Goal: Task Accomplishment & Management: Manage account settings

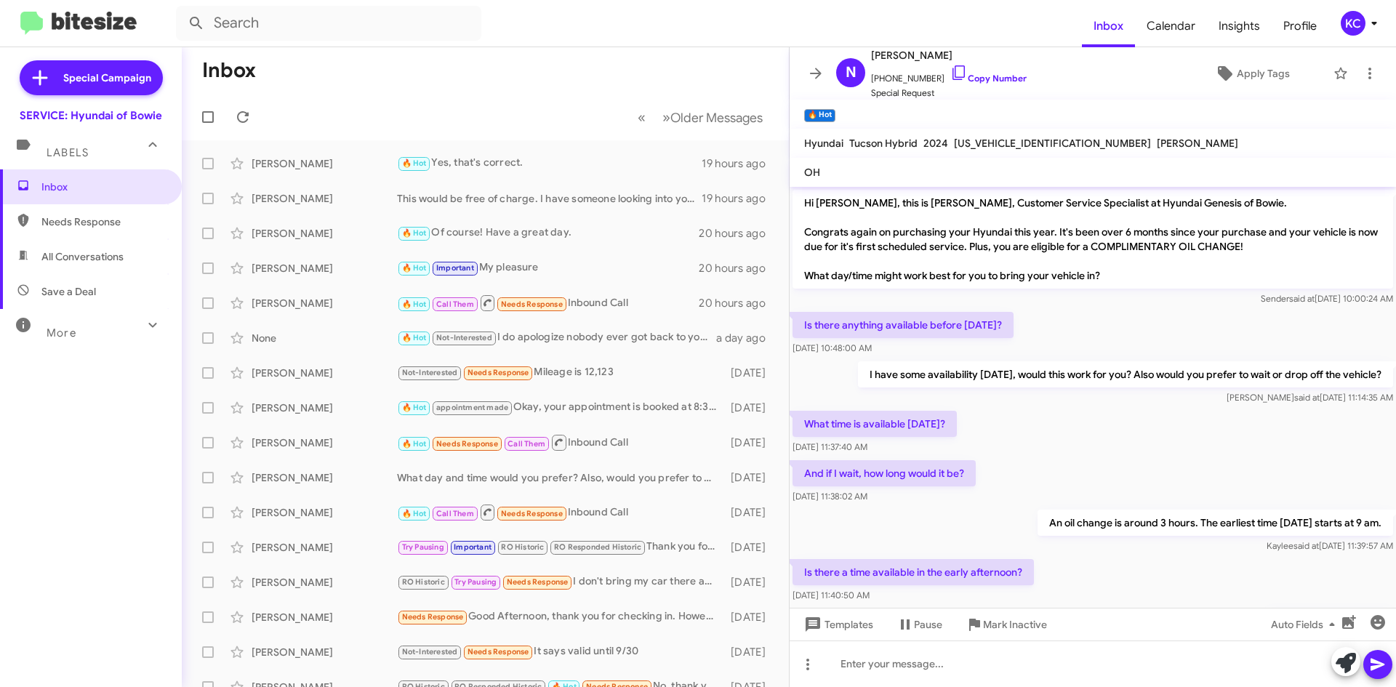
scroll to position [462, 0]
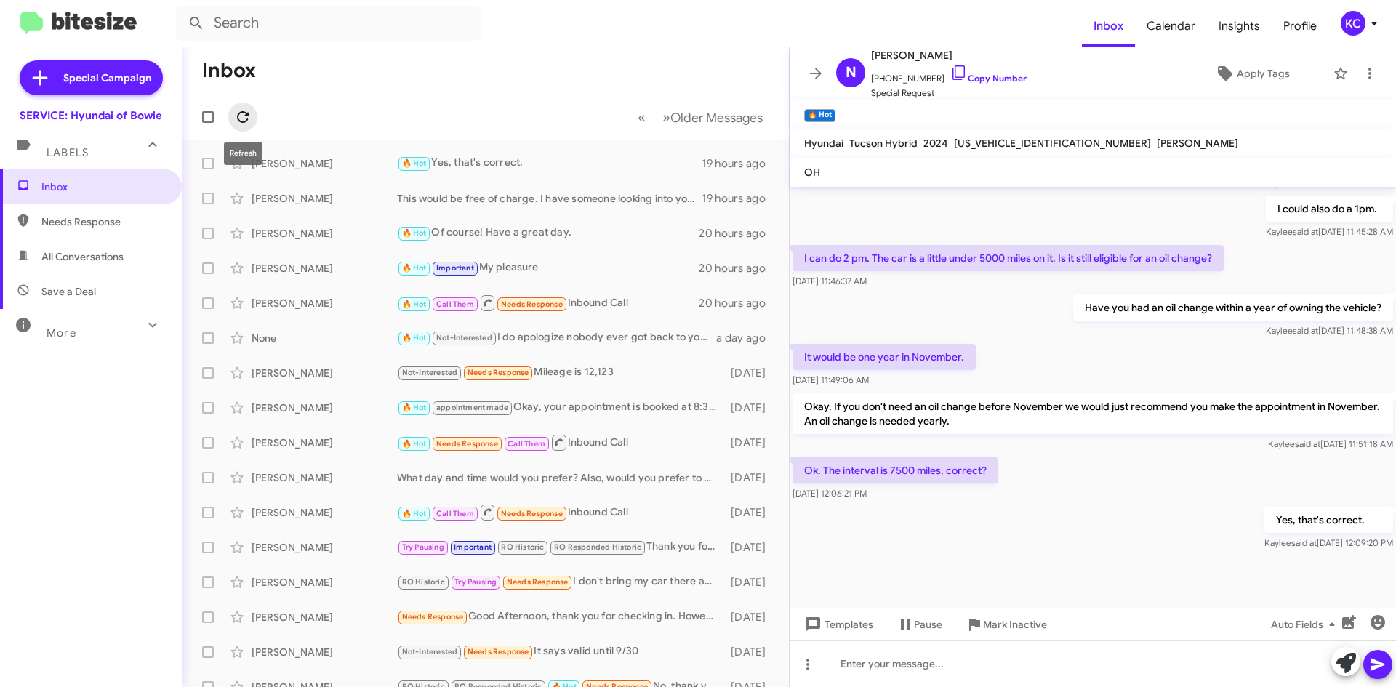
click at [248, 118] on icon at bounding box center [242, 116] width 17 height 17
click at [1350, 18] on div "KC" at bounding box center [1353, 23] width 25 height 25
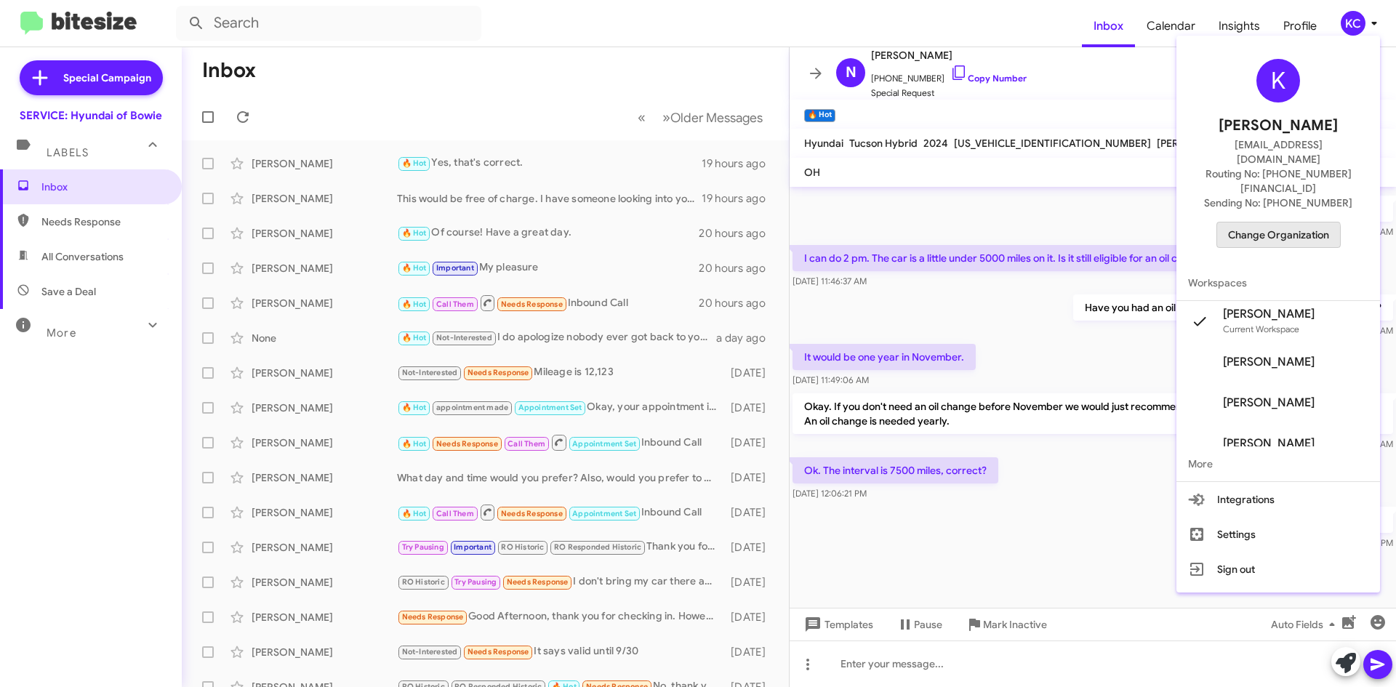
click at [1265, 223] on span "Change Organization" at bounding box center [1278, 235] width 101 height 25
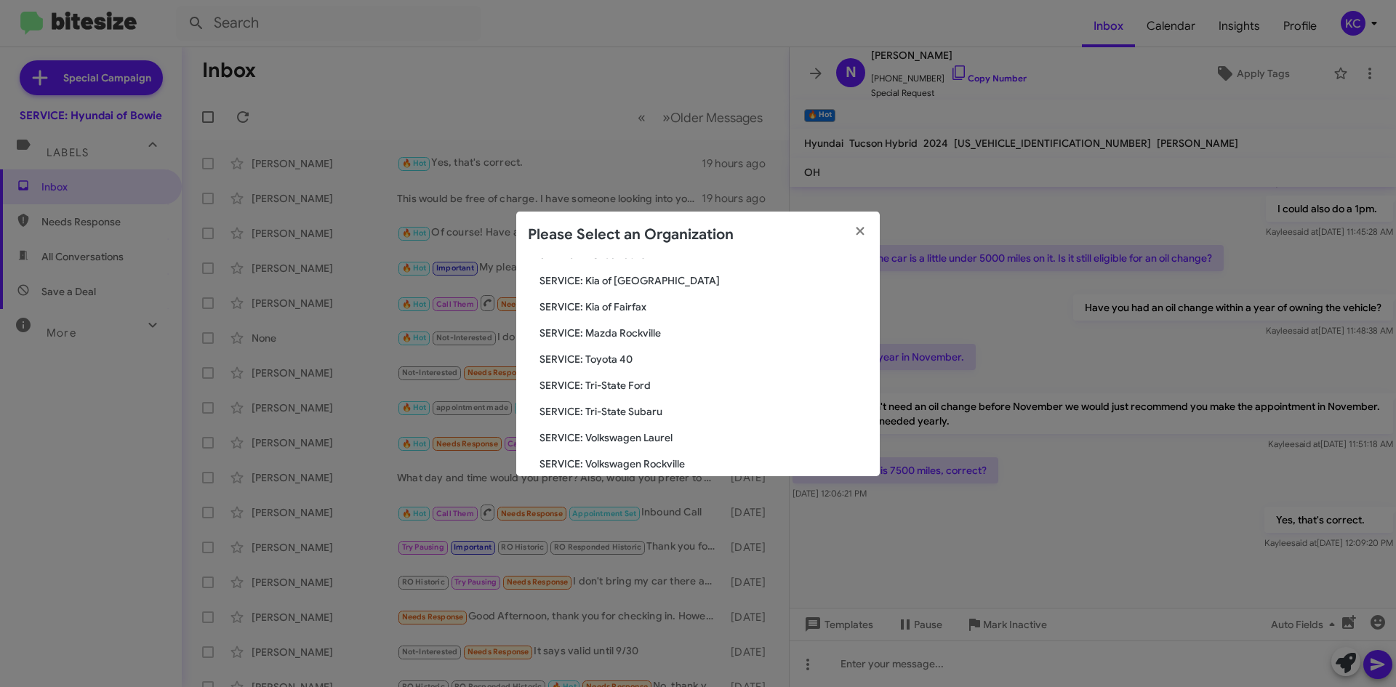
scroll to position [268, 0]
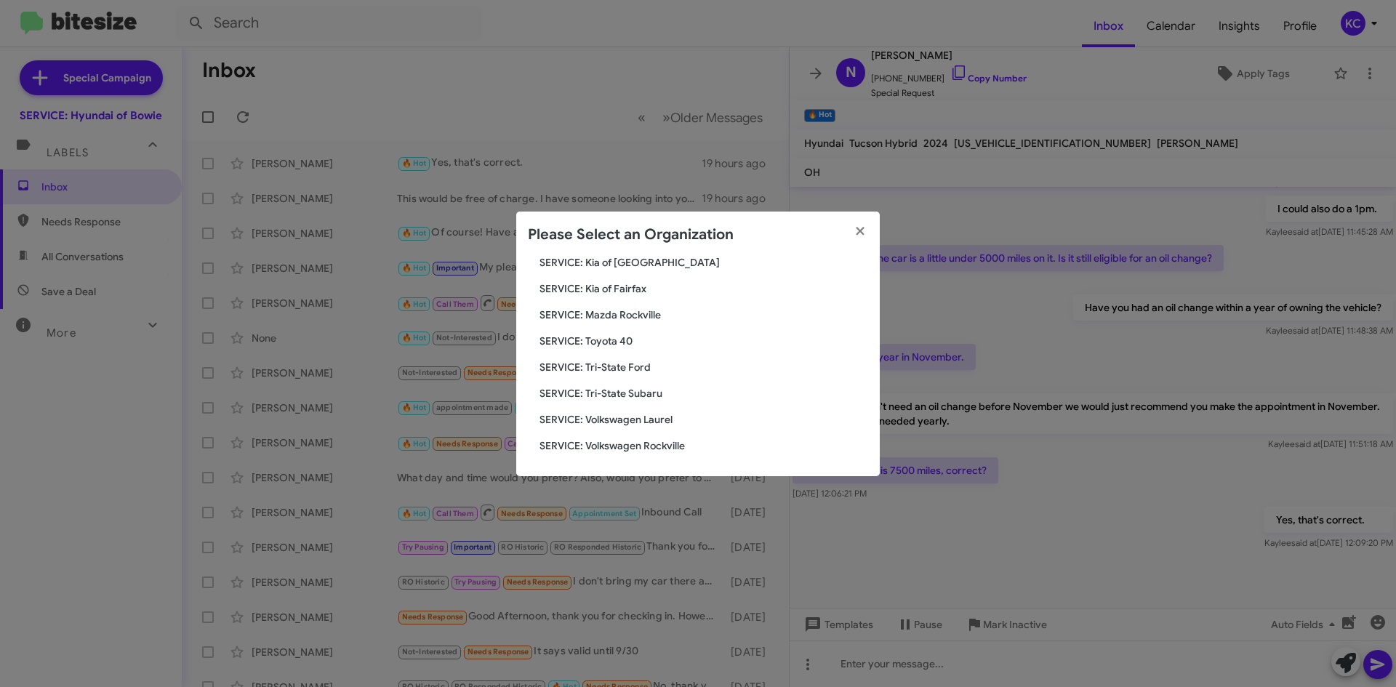
click at [635, 396] on span "SERVICE: Tri-State Subaru" at bounding box center [704, 393] width 329 height 15
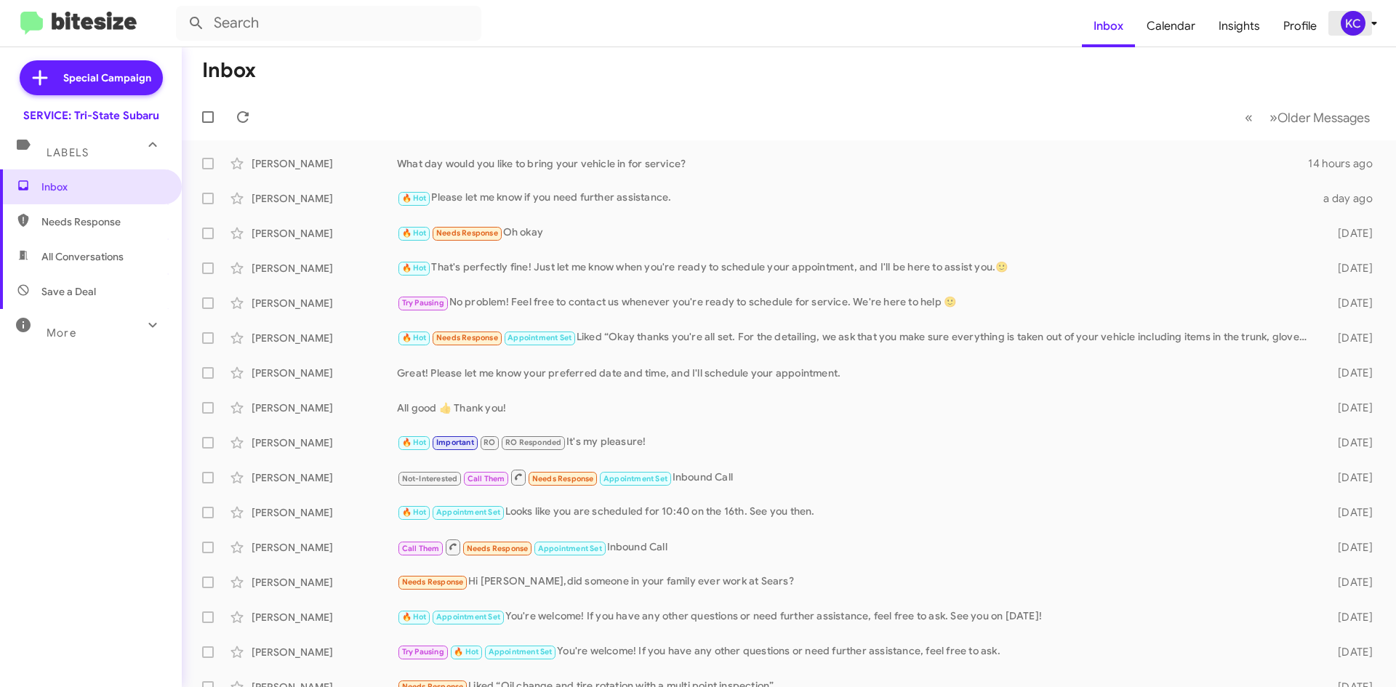
click at [1350, 25] on div "KC" at bounding box center [1353, 23] width 25 height 25
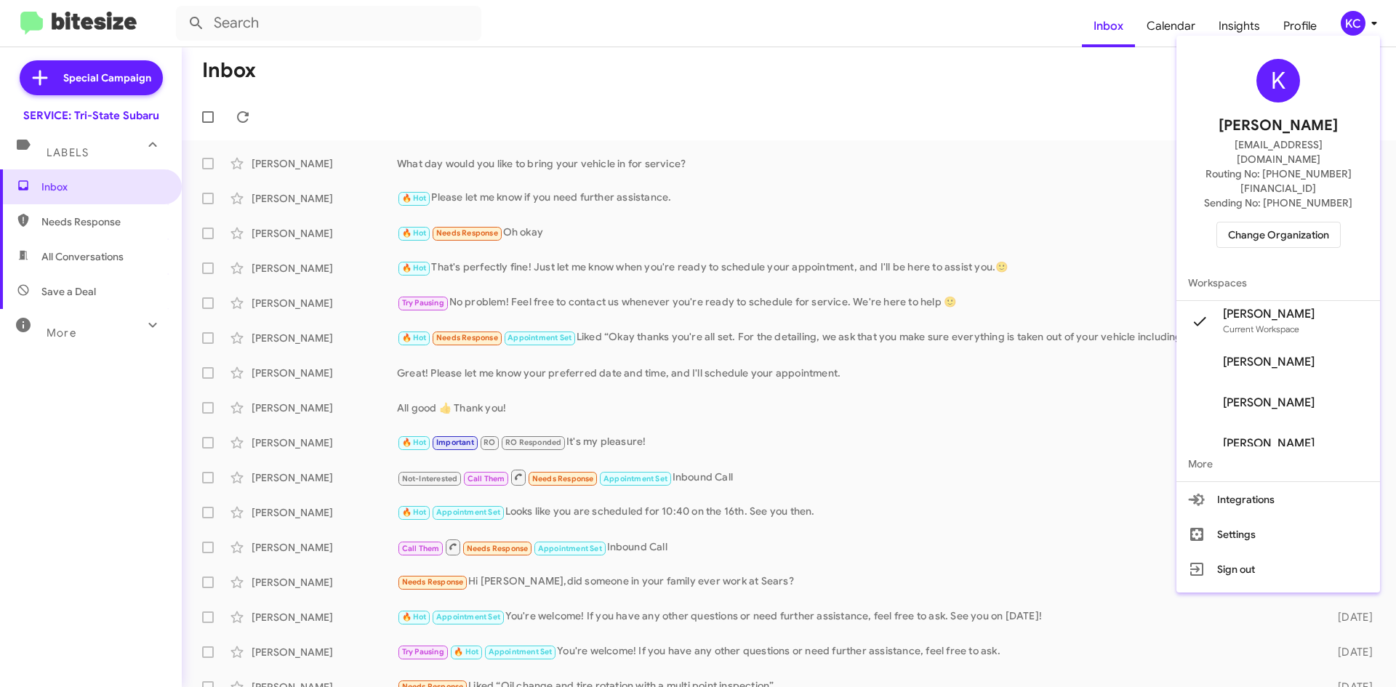
click at [1306, 223] on span "Change Organization" at bounding box center [1278, 235] width 101 height 25
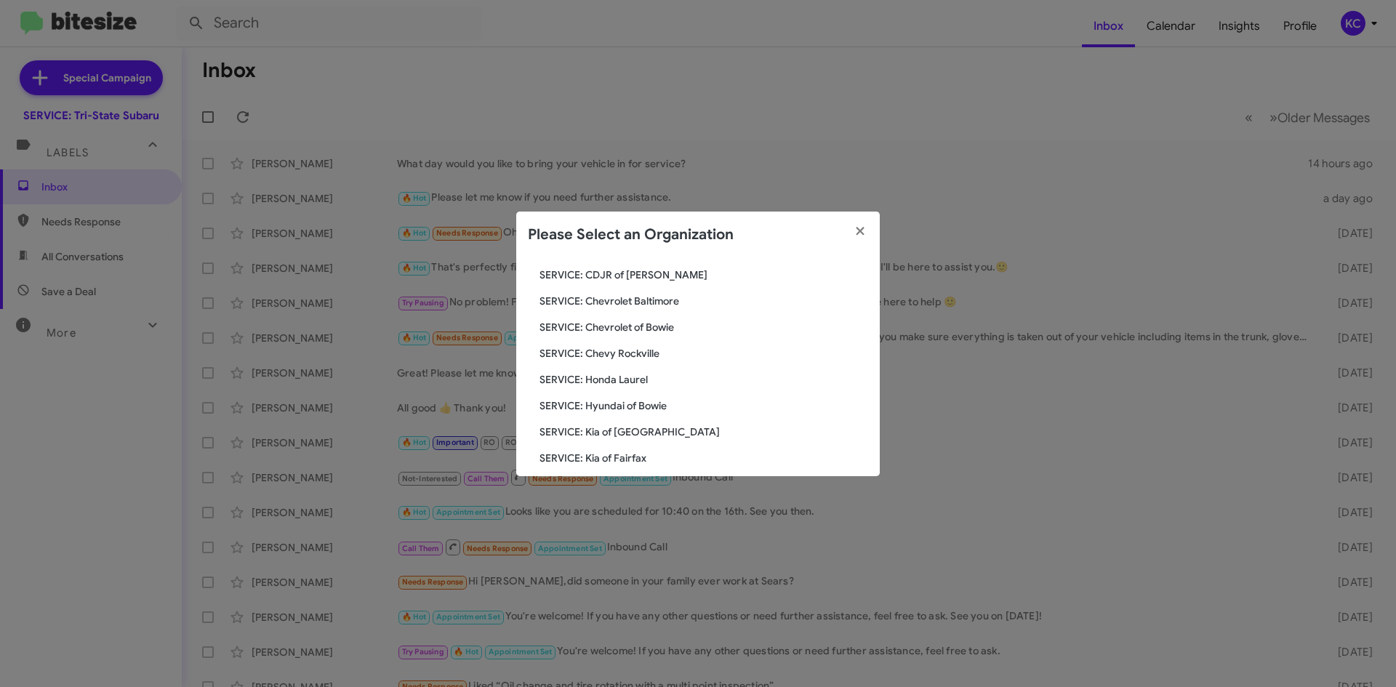
scroll to position [218, 0]
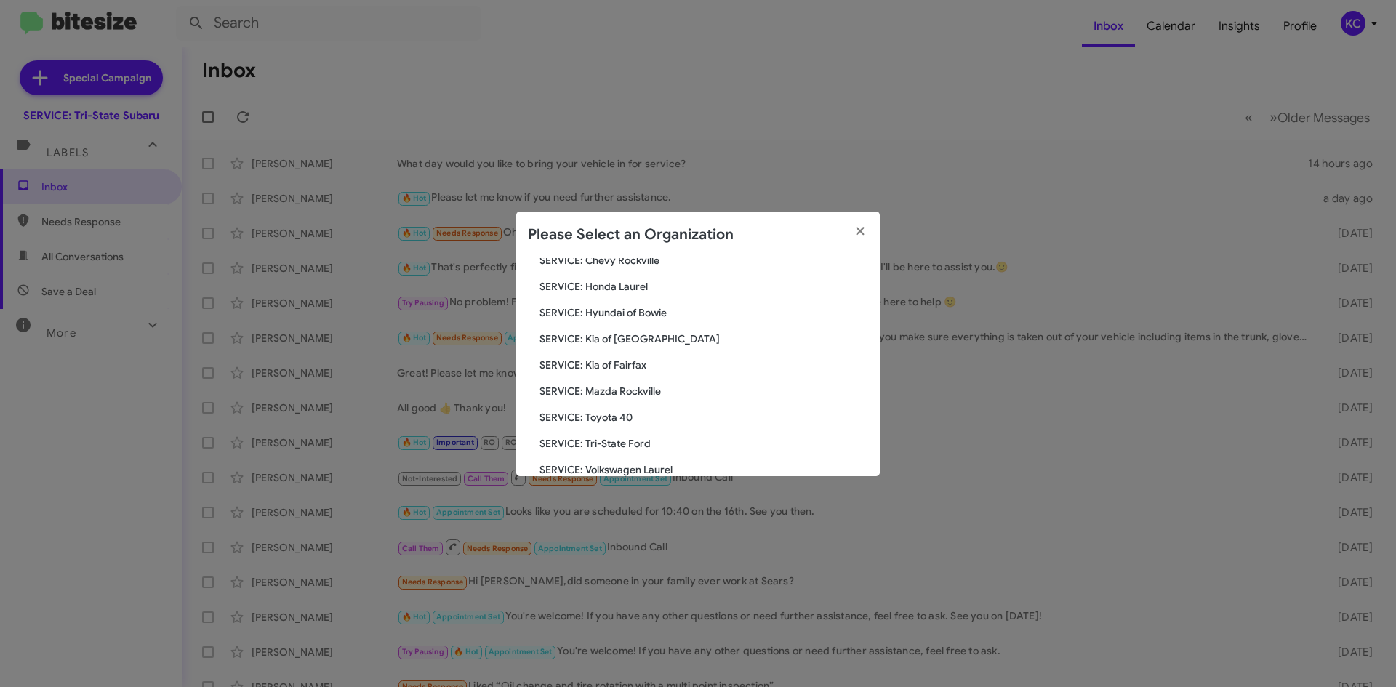
click at [644, 369] on span "SERVICE: Kia of Fairfax" at bounding box center [704, 365] width 329 height 15
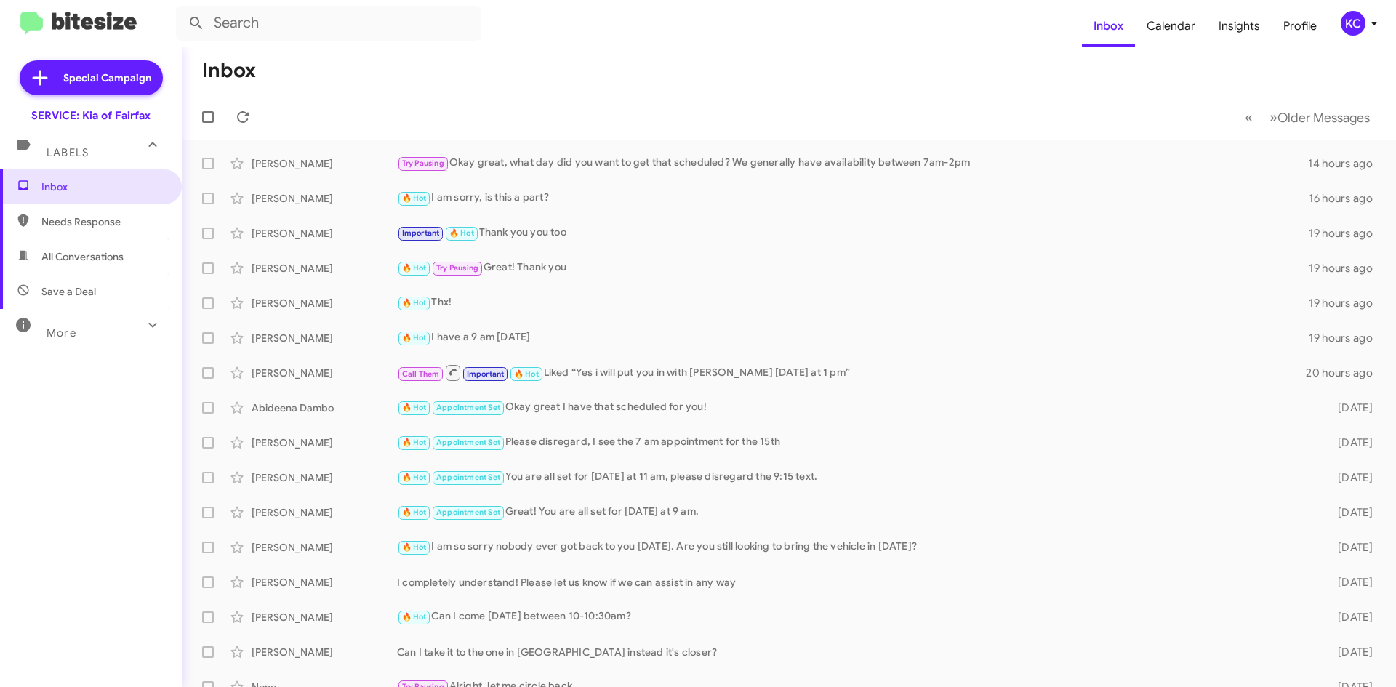
click at [1354, 27] on div "KC" at bounding box center [1353, 23] width 25 height 25
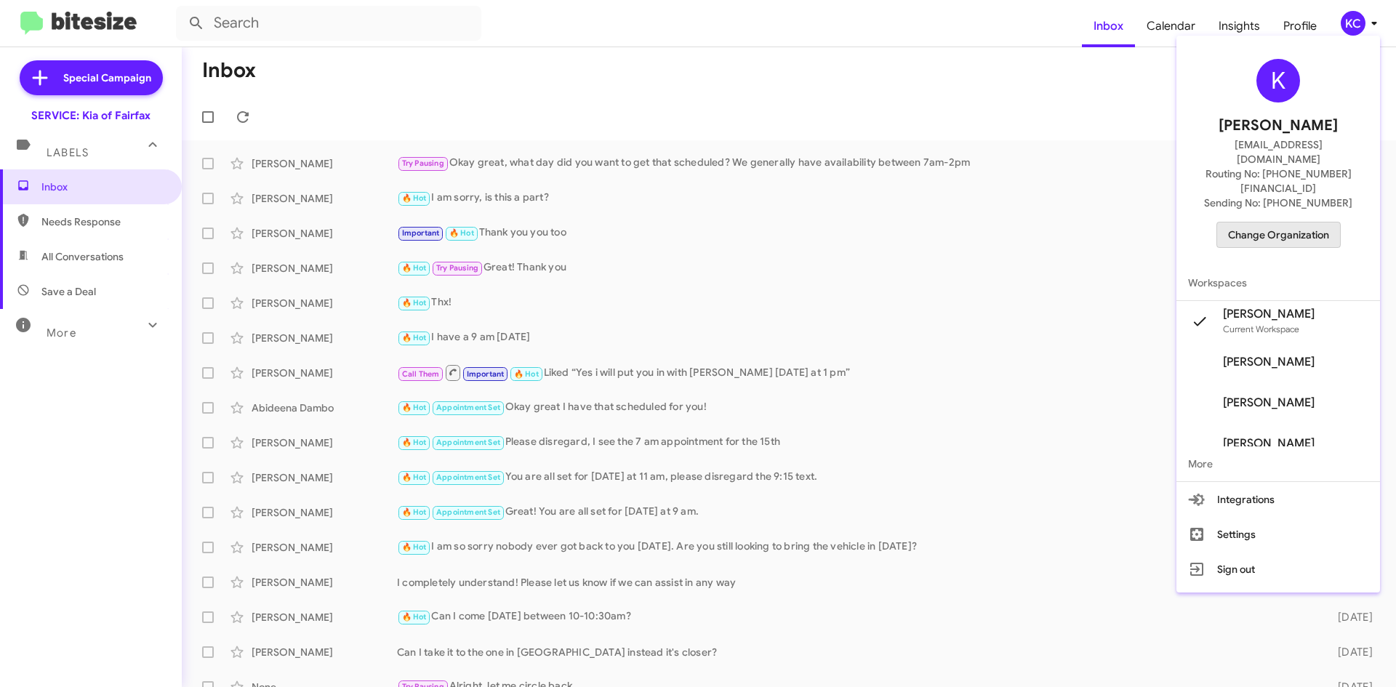
click at [1327, 223] on span "Change Organization" at bounding box center [1278, 235] width 101 height 25
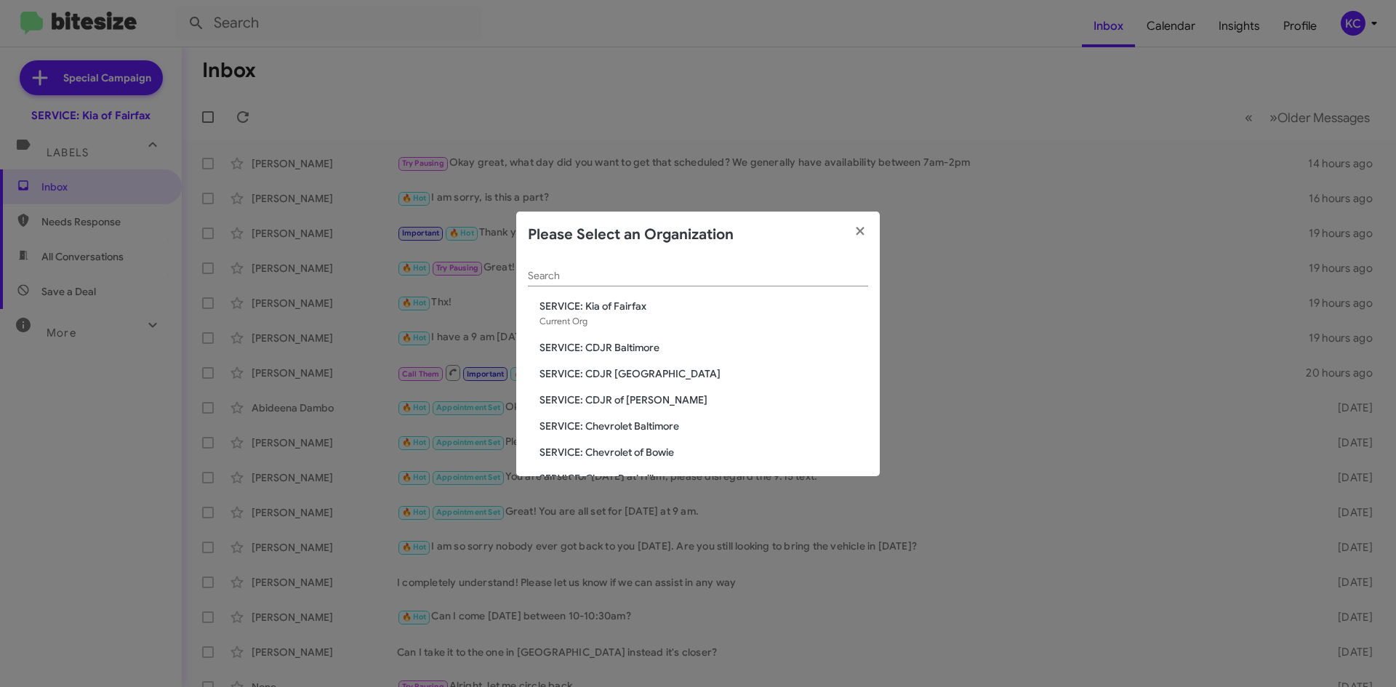
click at [598, 345] on span "SERVICE: CDJR Baltimore" at bounding box center [704, 347] width 329 height 15
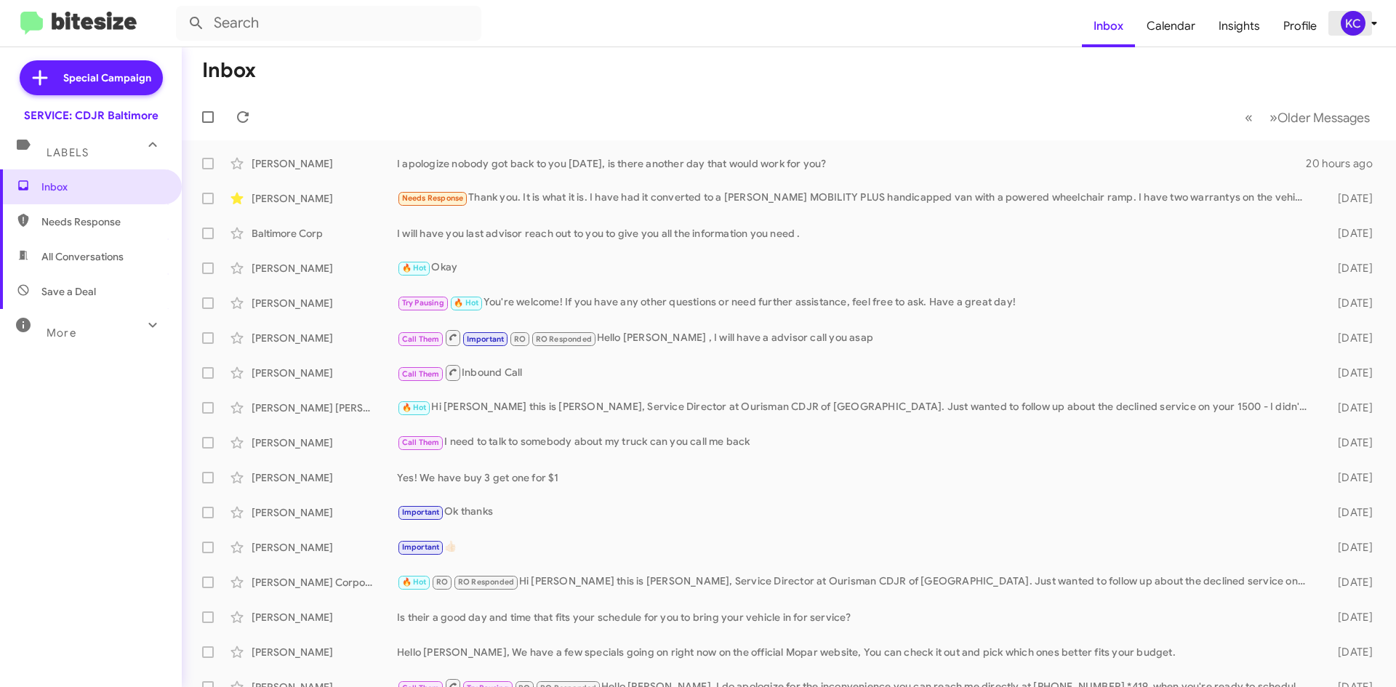
click at [1348, 17] on div "KC" at bounding box center [1353, 23] width 25 height 25
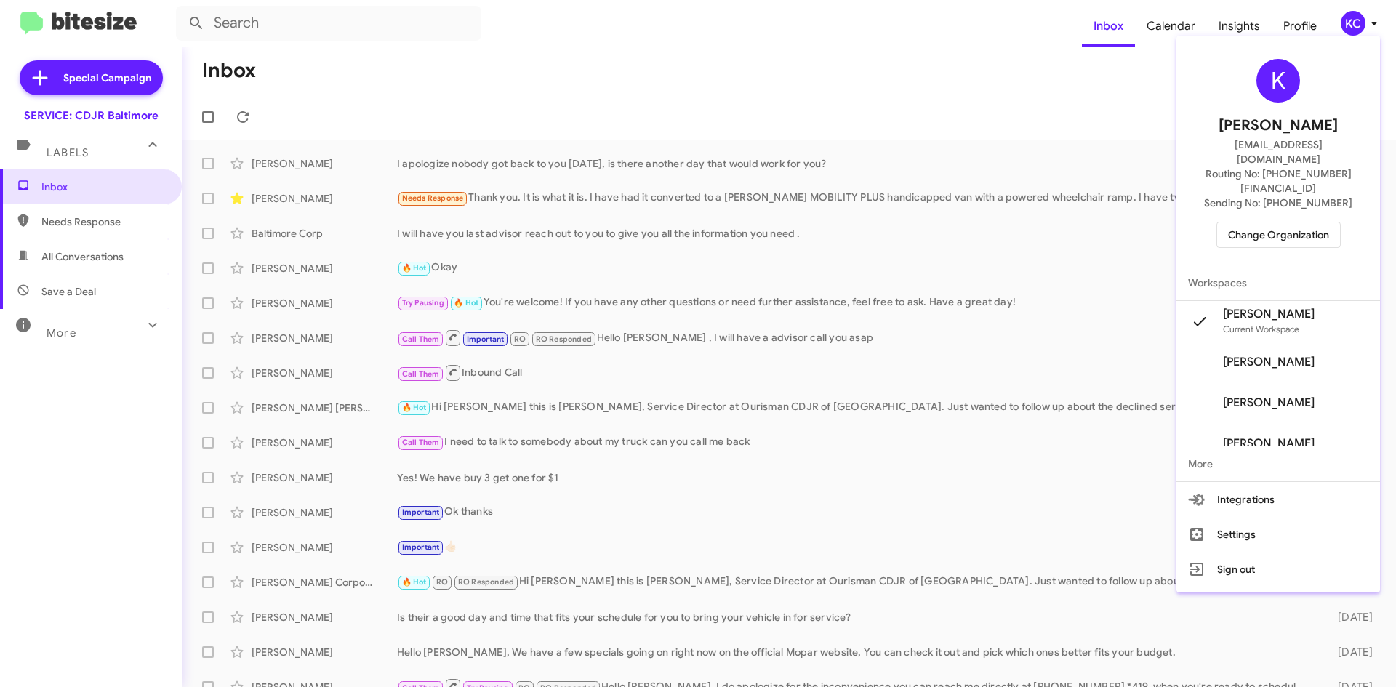
click at [1288, 223] on span "Change Organization" at bounding box center [1278, 235] width 101 height 25
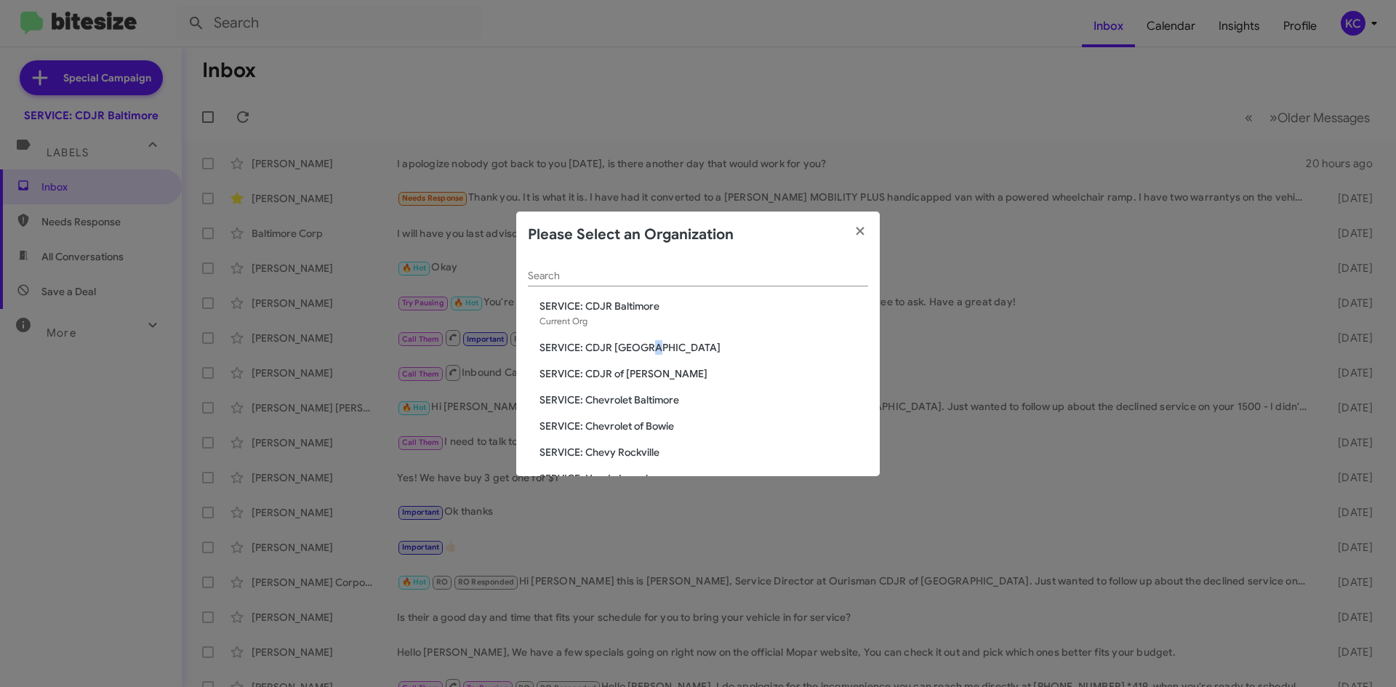
click at [647, 351] on span "SERVICE: CDJR [GEOGRAPHIC_DATA]" at bounding box center [704, 347] width 329 height 15
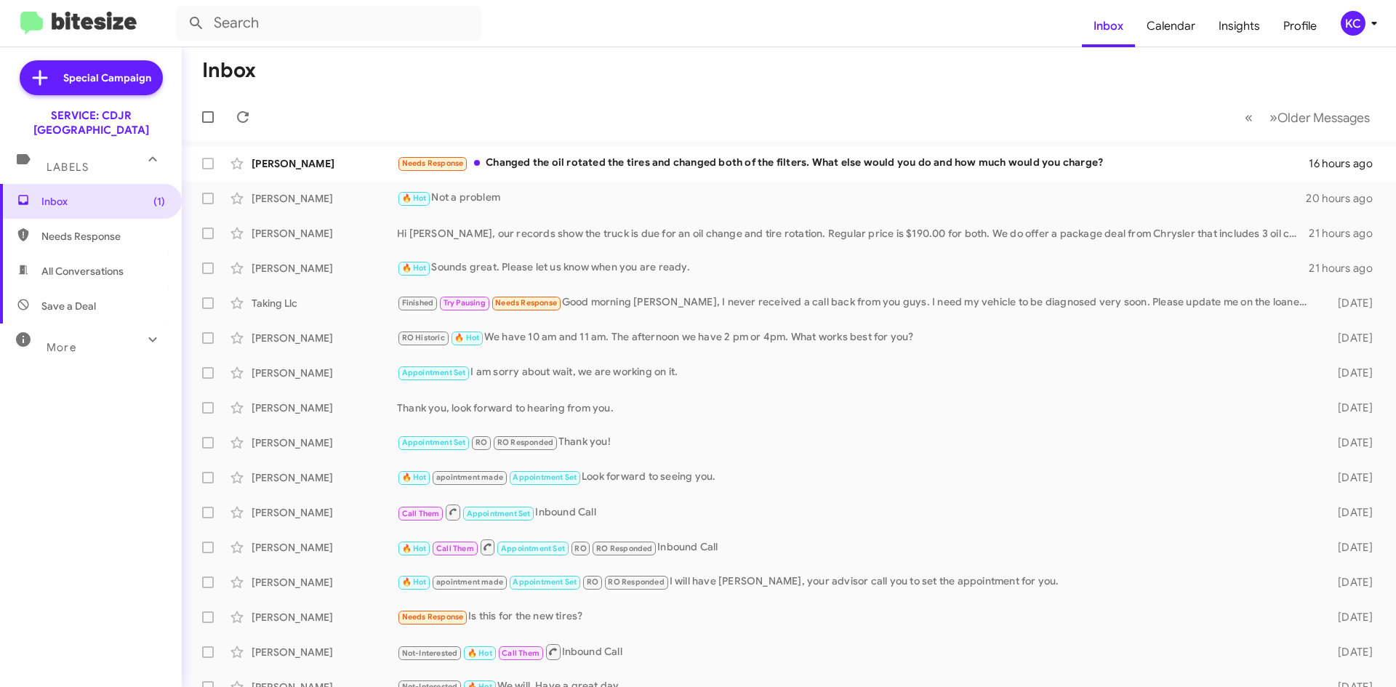
click at [1361, 12] on div "KC" at bounding box center [1353, 23] width 25 height 25
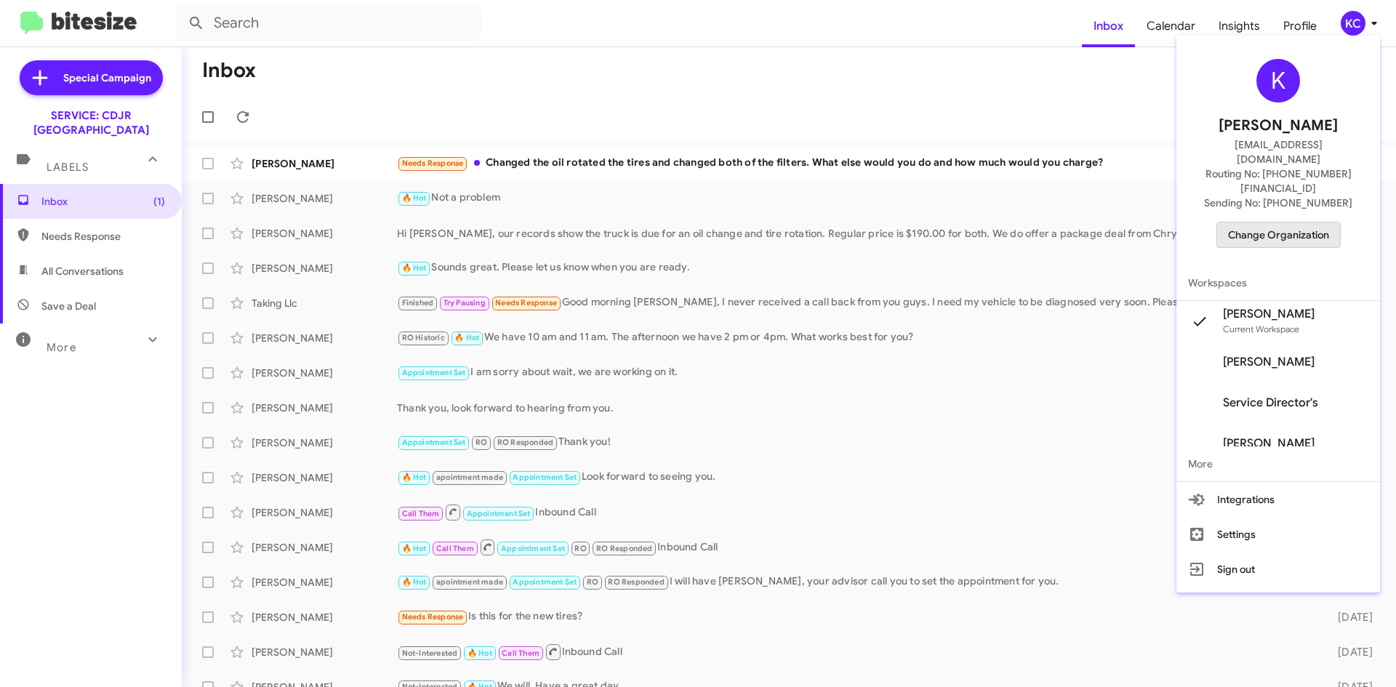
click at [1251, 223] on span "Change Organization" at bounding box center [1278, 235] width 101 height 25
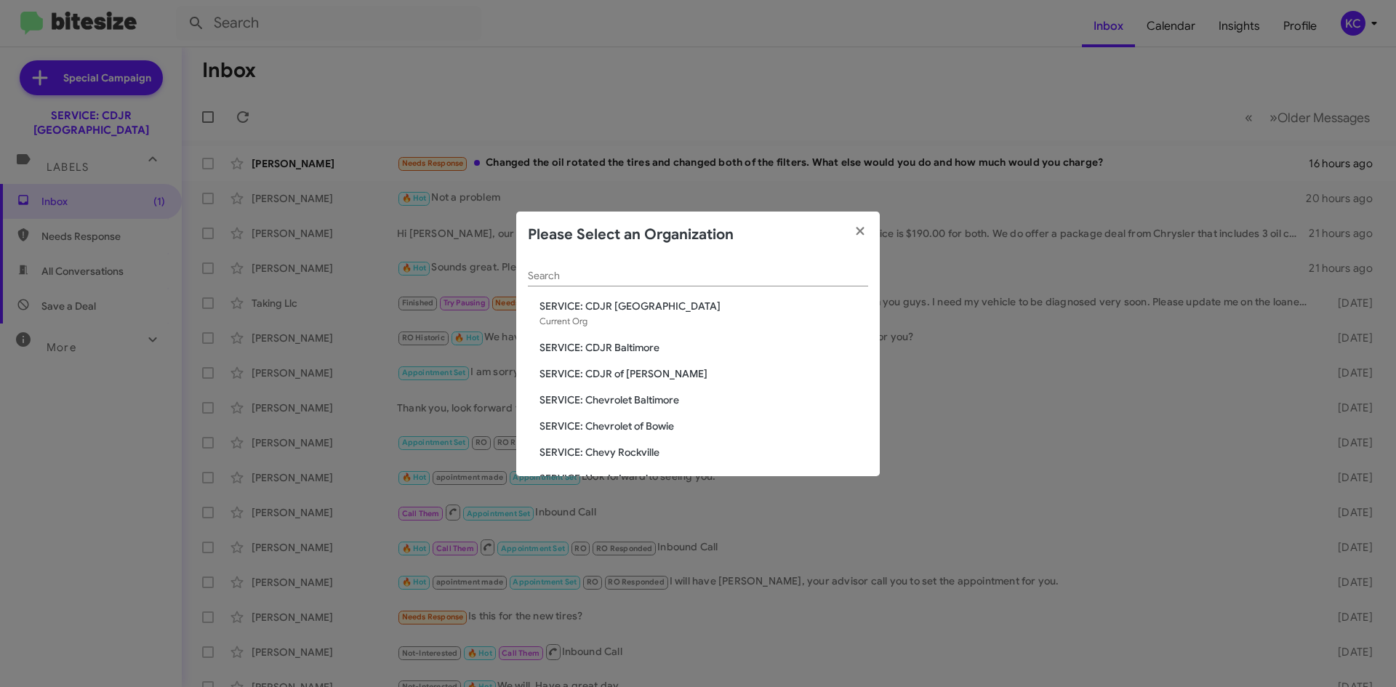
click at [651, 347] on span "SERVICE: CDJR Baltimore" at bounding box center [704, 347] width 329 height 15
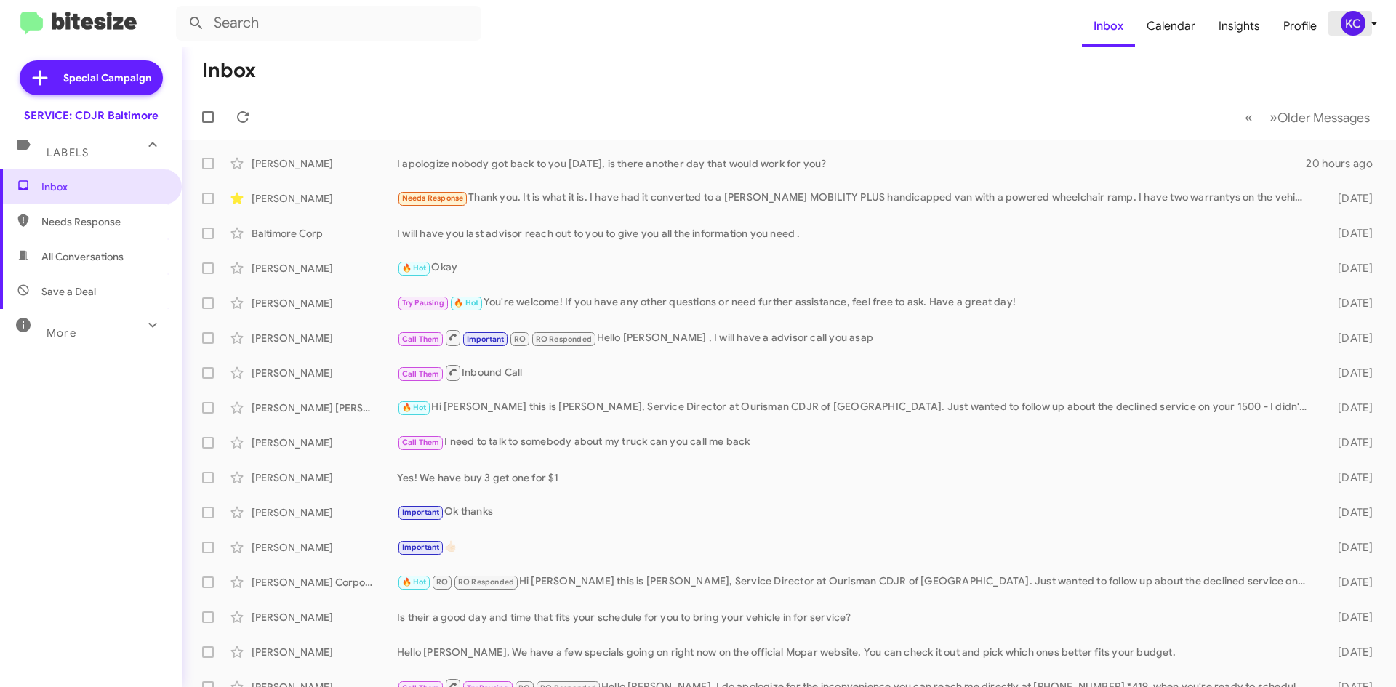
click at [1360, 23] on div "KC" at bounding box center [1353, 23] width 25 height 25
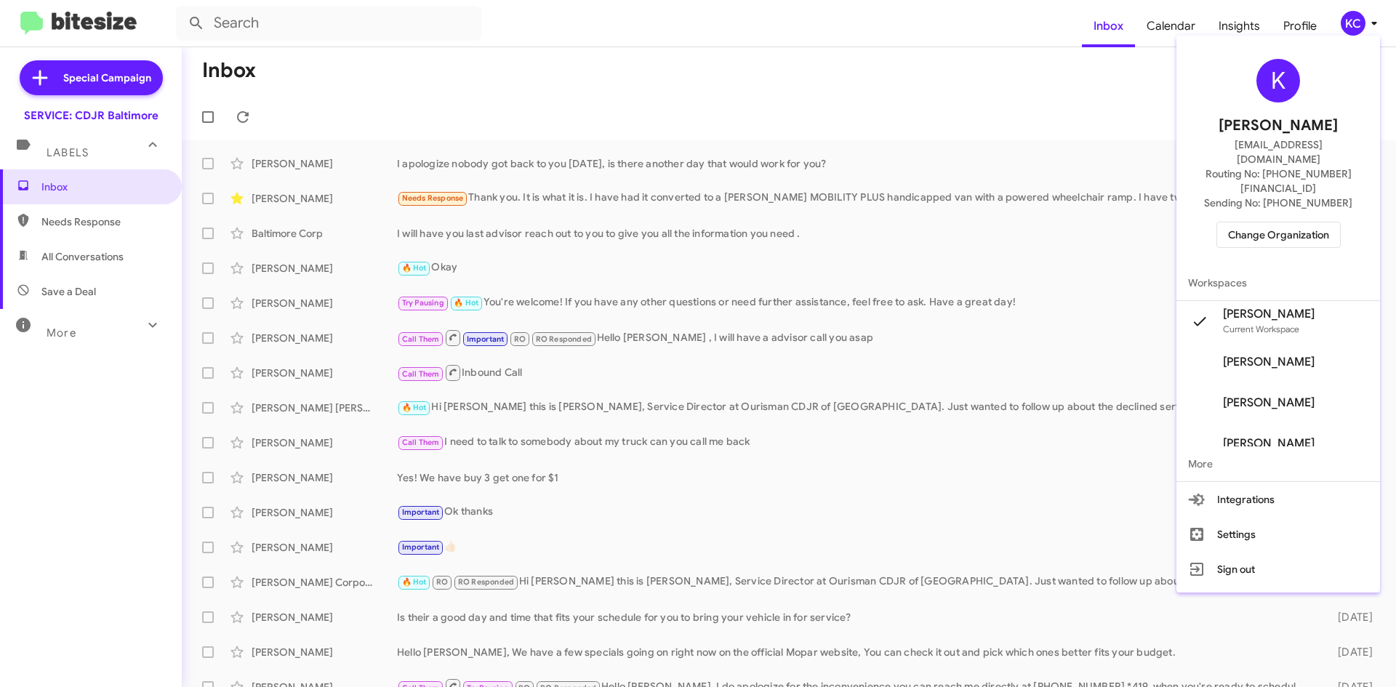
click at [1311, 223] on span "Change Organization" at bounding box center [1278, 235] width 101 height 25
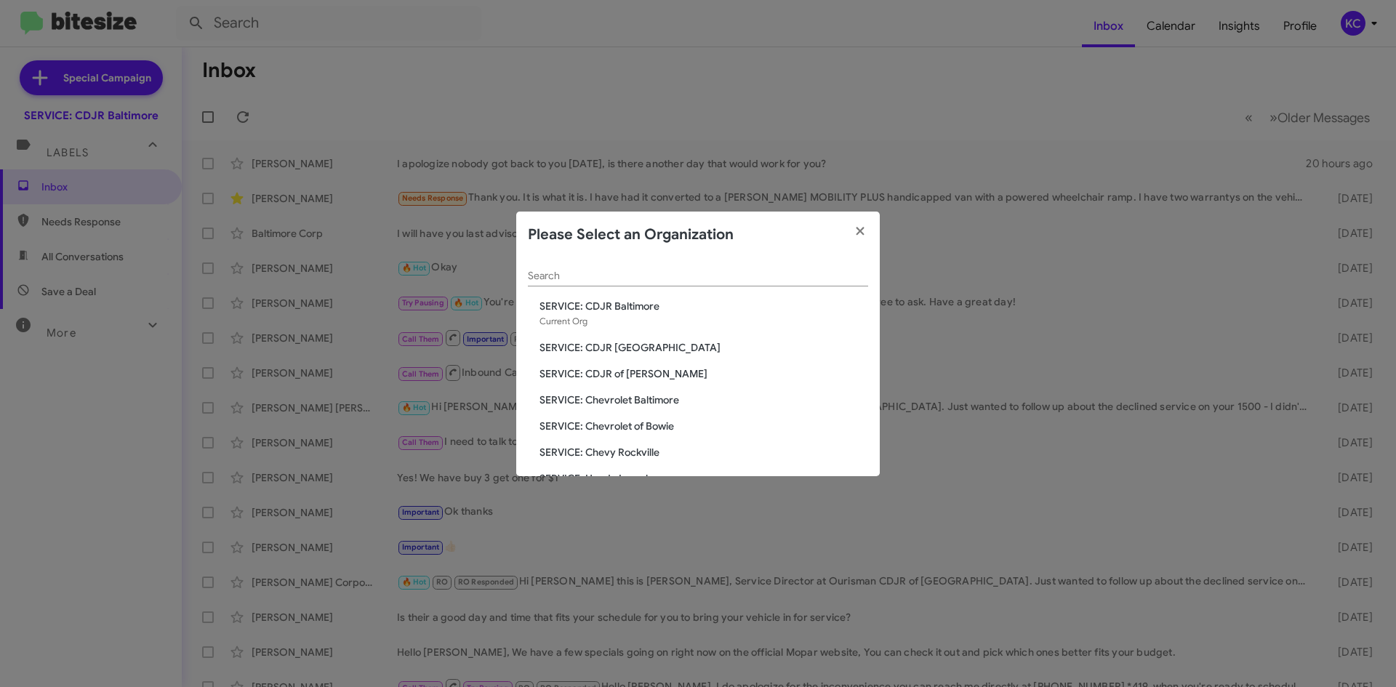
click at [620, 372] on span "SERVICE: CDJR of [PERSON_NAME]" at bounding box center [704, 373] width 329 height 15
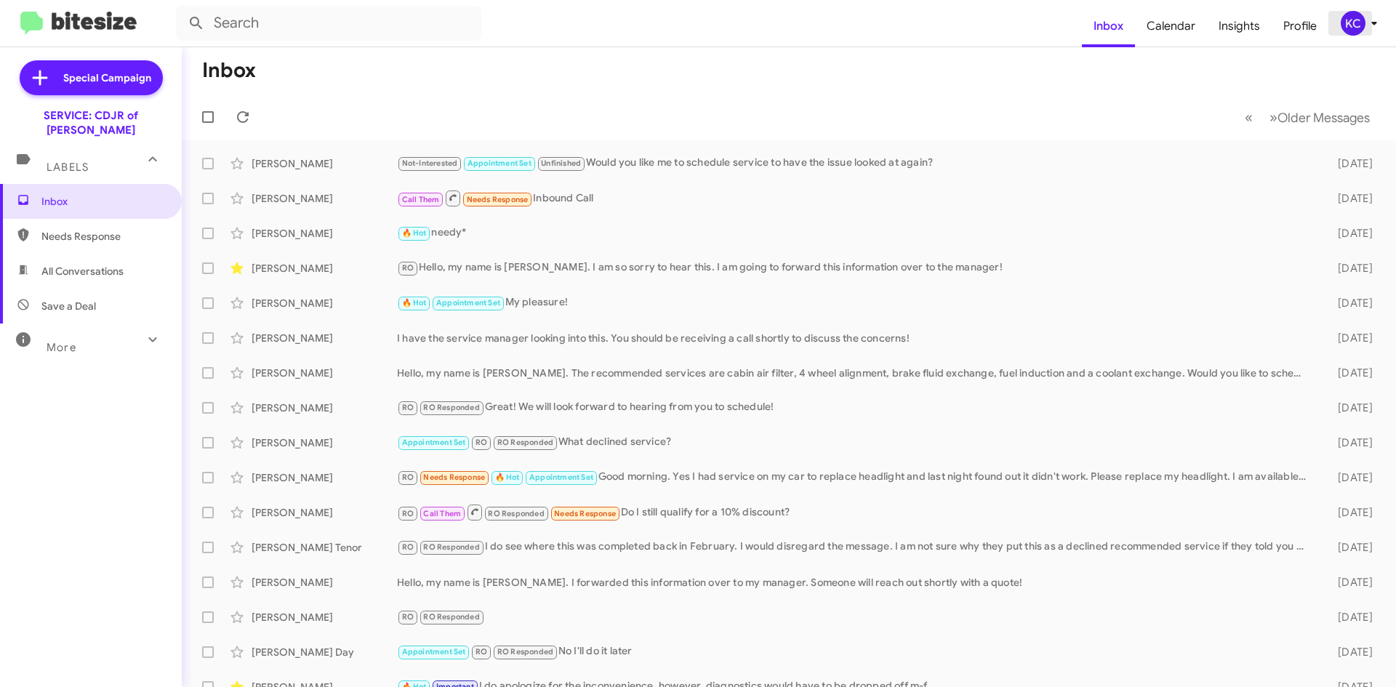
click at [1339, 15] on button "KC" at bounding box center [1355, 23] width 52 height 25
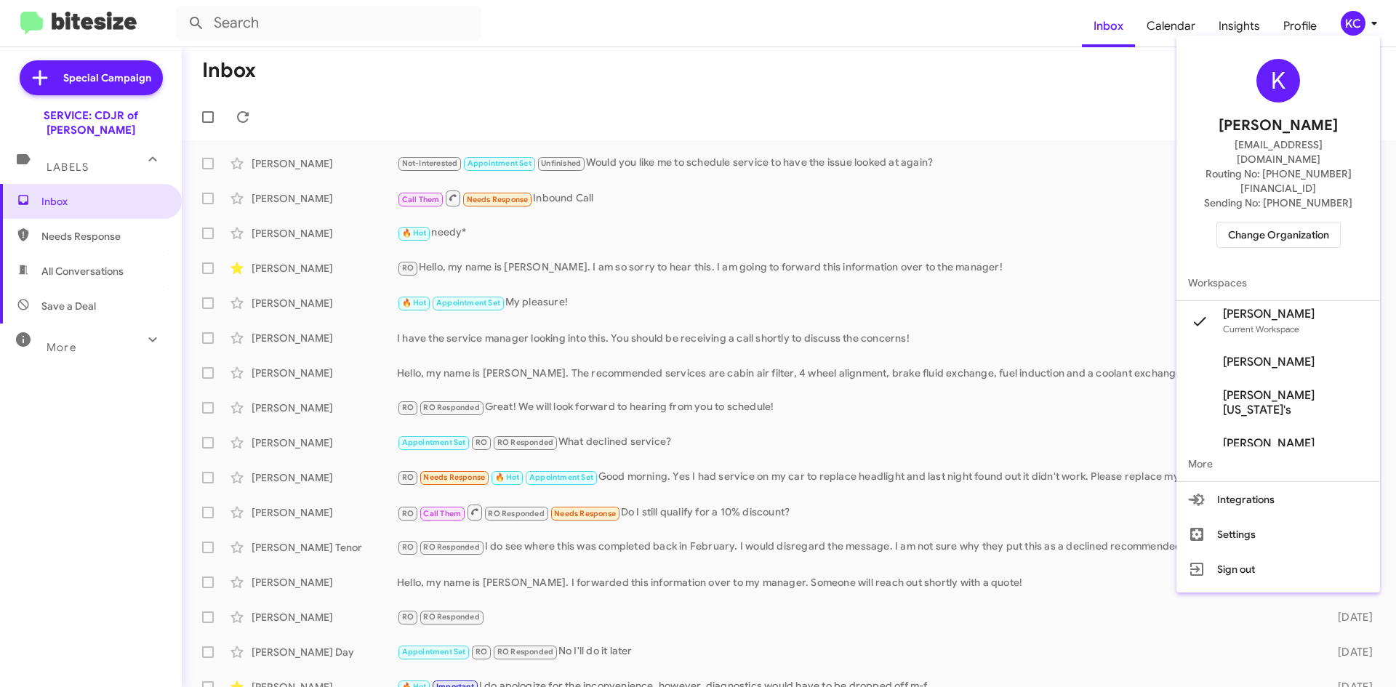
click at [1273, 223] on span "Change Organization" at bounding box center [1278, 235] width 101 height 25
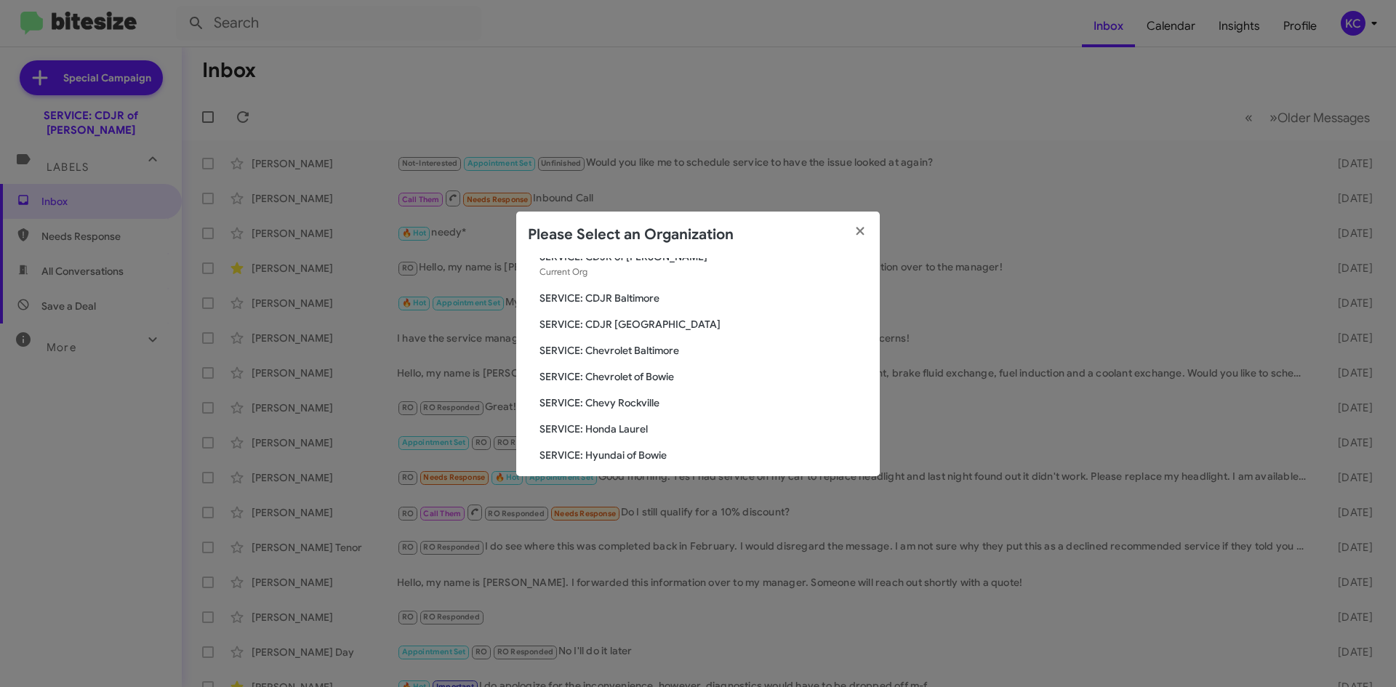
scroll to position [73, 0]
click at [660, 327] on span "SERVICE: Chevrolet Baltimore" at bounding box center [704, 327] width 329 height 15
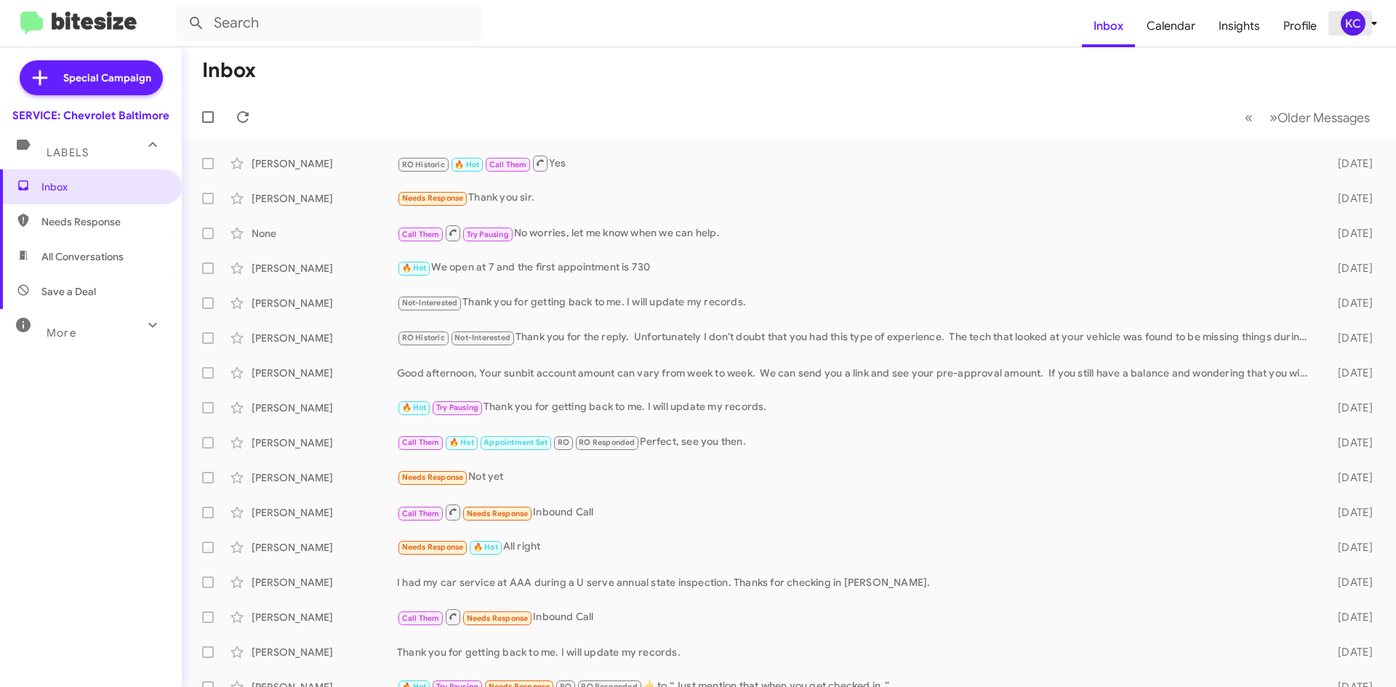
click at [1343, 33] on span "KC" at bounding box center [1362, 23] width 44 height 25
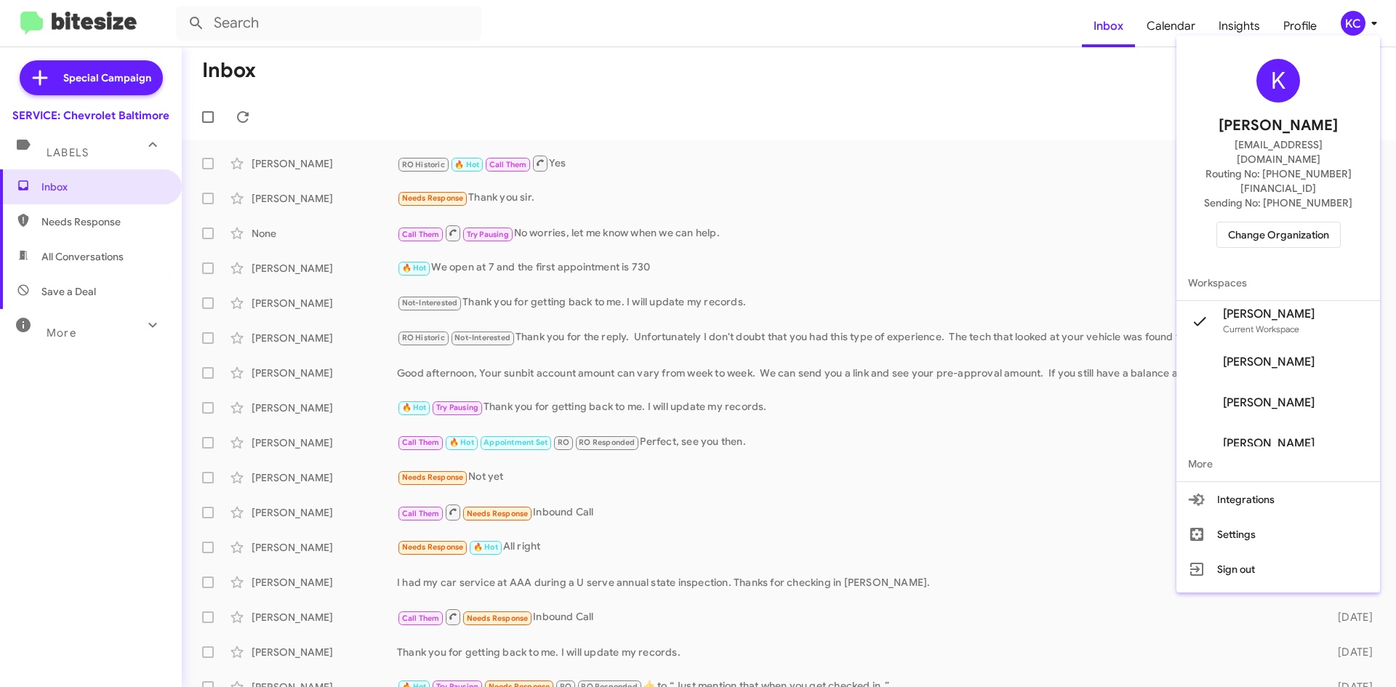
click at [1273, 223] on span "Change Organization" at bounding box center [1278, 235] width 101 height 25
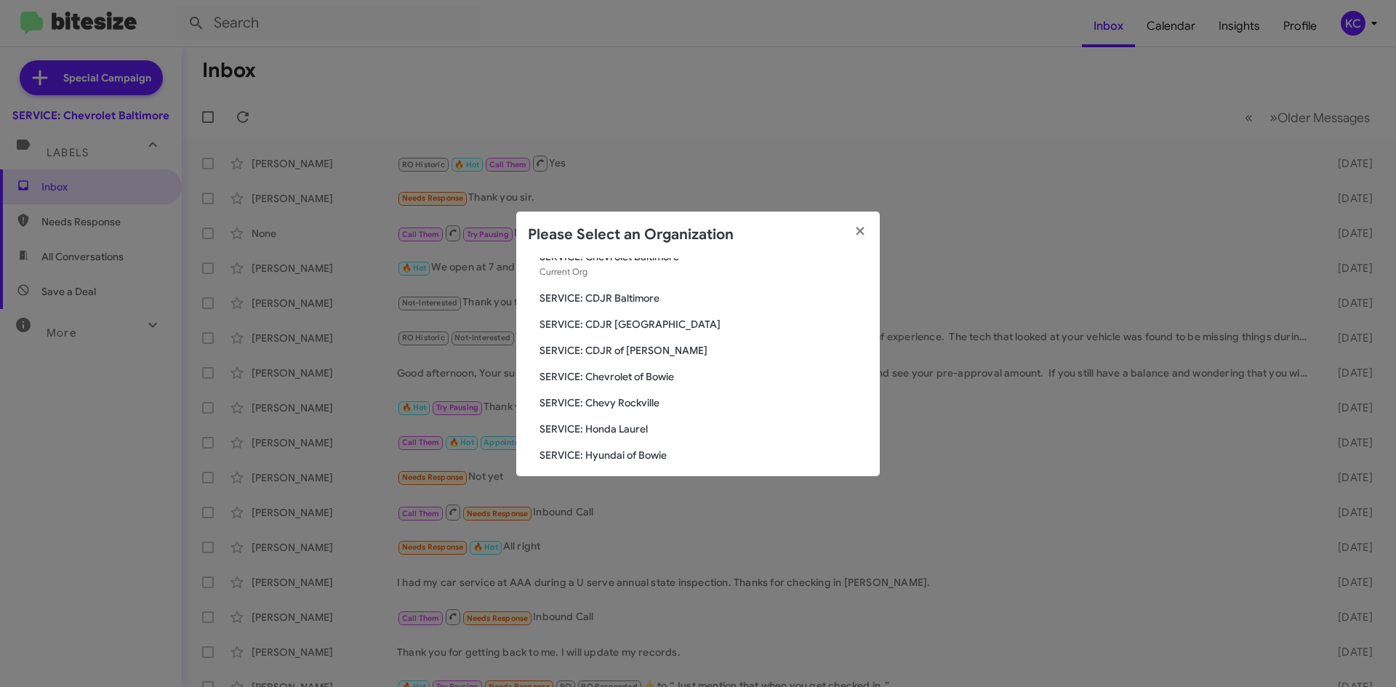
scroll to position [73, 0]
click at [644, 374] on span "SERVICE: Chevy Rockville" at bounding box center [704, 379] width 329 height 15
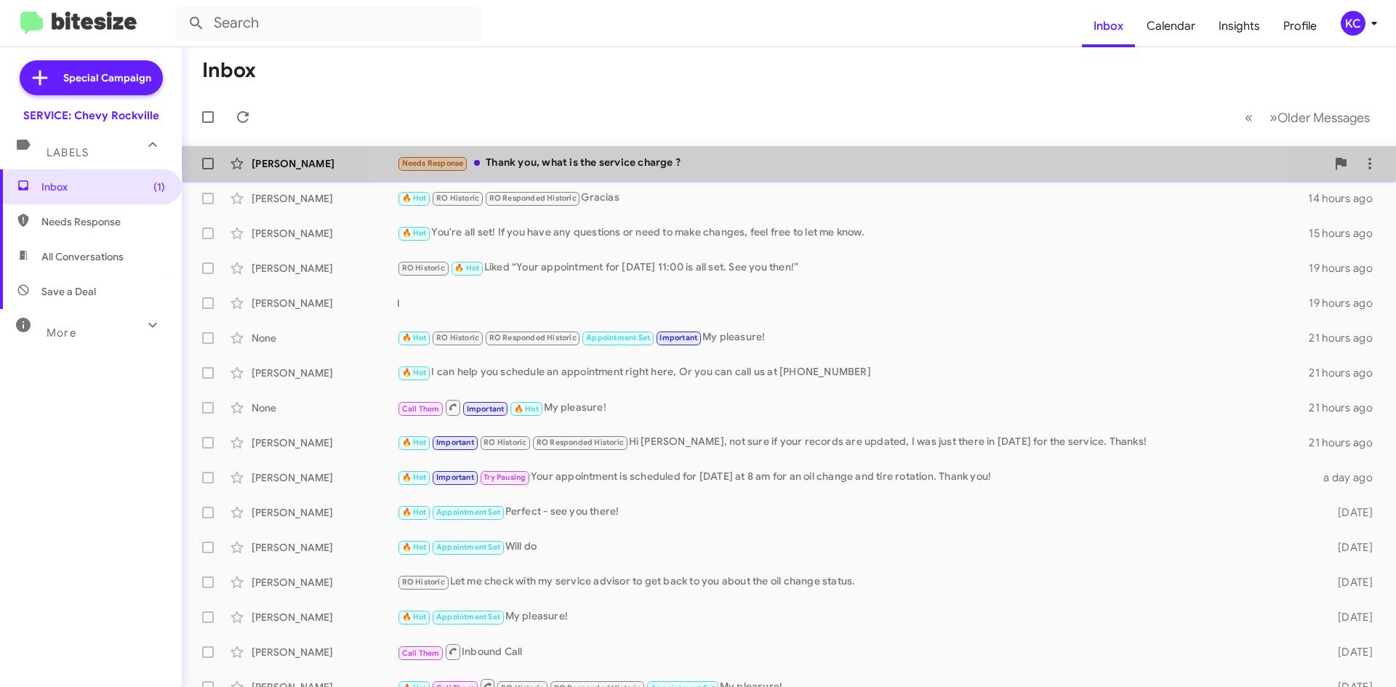
click at [813, 161] on div "Needs Response Thank you, what is the service charge ?" at bounding box center [861, 163] width 929 height 17
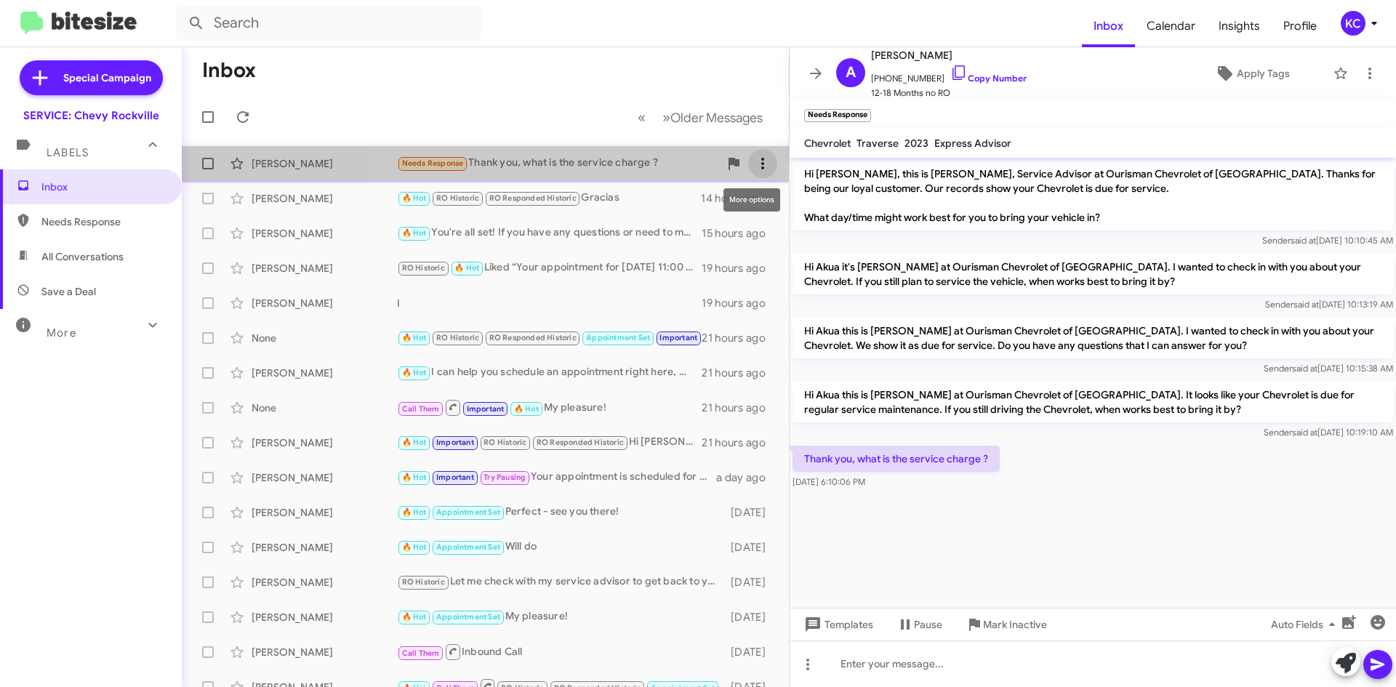
click at [754, 159] on icon at bounding box center [762, 163] width 17 height 17
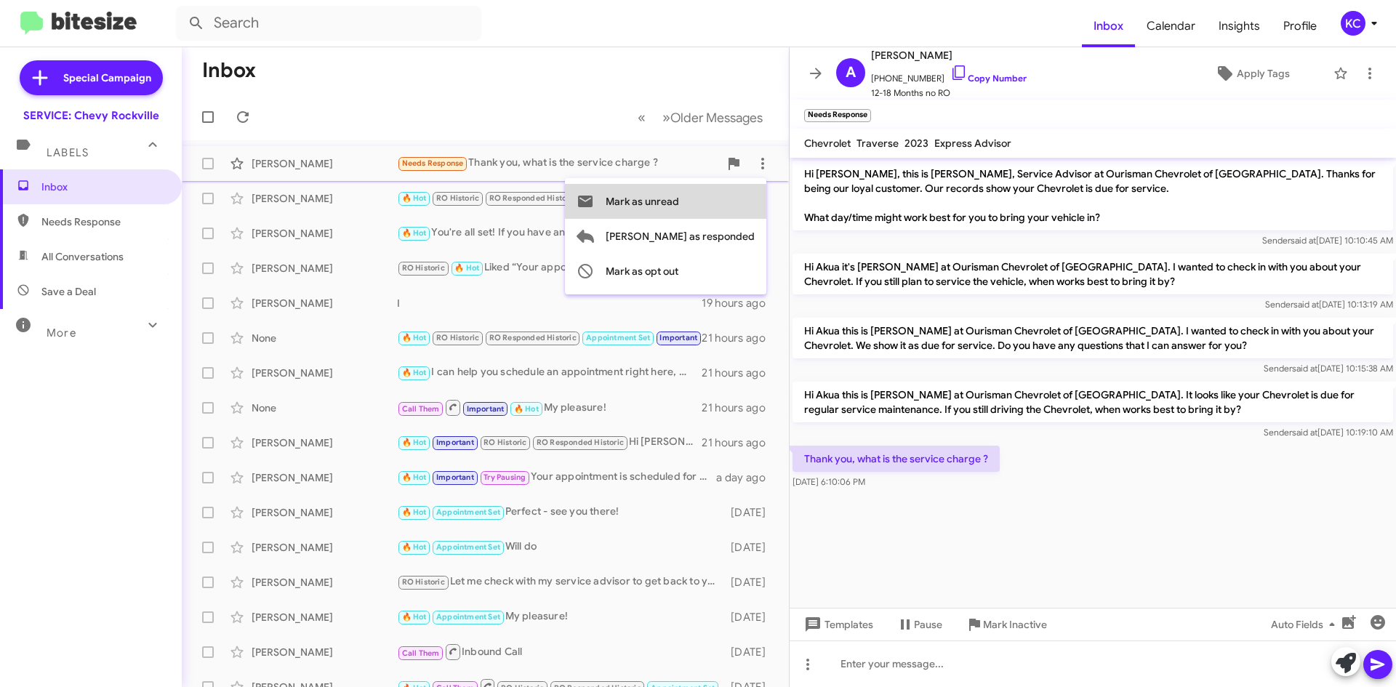
click at [744, 203] on button "Mark as unread" at bounding box center [665, 201] width 201 height 35
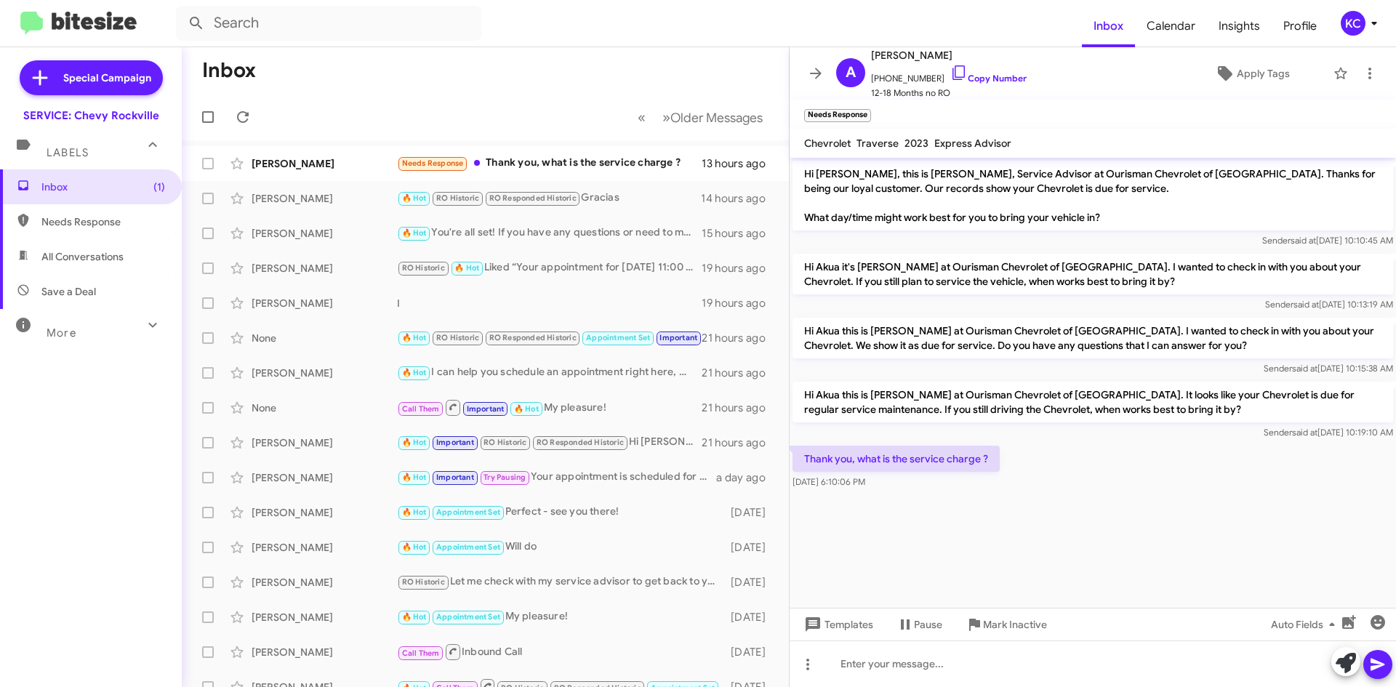
drag, startPoint x: 991, startPoint y: 455, endPoint x: 892, endPoint y: 490, distance: 104.9
click at [892, 490] on div "Thank you, what is the service charge ? [DATE] 6:10:06 PM" at bounding box center [1093, 467] width 606 height 49
click at [899, 502] on div at bounding box center [1093, 501] width 606 height 18
drag, startPoint x: 931, startPoint y: 51, endPoint x: 792, endPoint y: 55, distance: 139.7
click at [792, 55] on mat-toolbar "A Akua Pipim +12404865159 Copy Number 12-18 Months no RO Apply Tags" at bounding box center [1093, 73] width 606 height 52
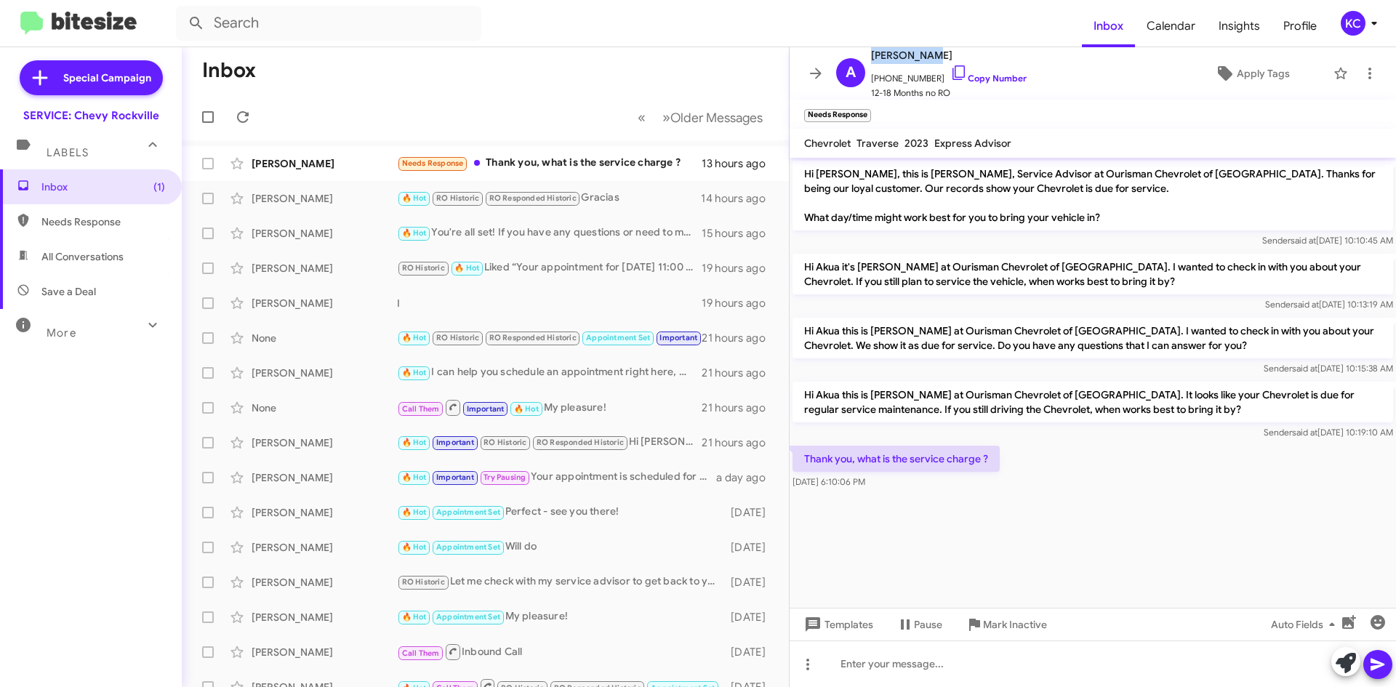
copy div "A Akua Pipim"
click at [959, 74] on link "Copy Number" at bounding box center [988, 78] width 76 height 11
copy div "A Akua Pipim"
click at [748, 164] on span at bounding box center [762, 163] width 29 height 17
drag, startPoint x: 731, startPoint y: 191, endPoint x: 740, endPoint y: 117, distance: 74.7
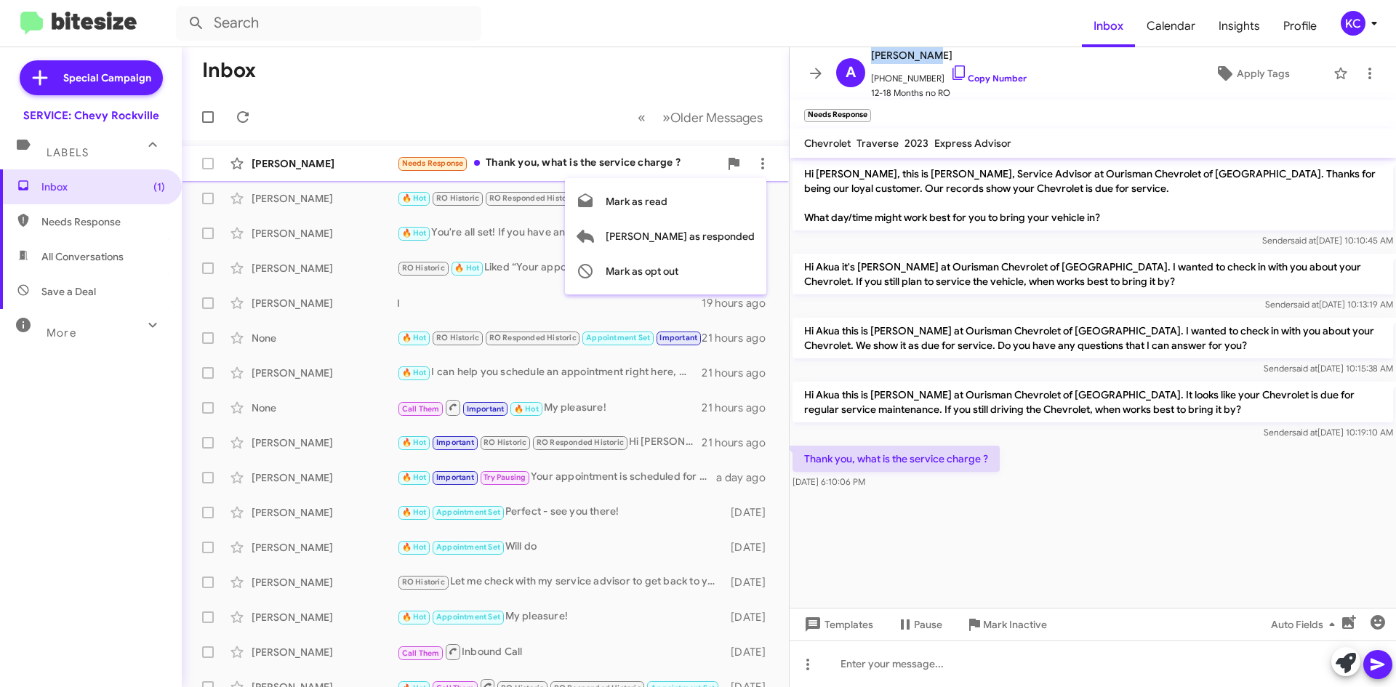
click at [740, 117] on div "Mark as read Mark as responded Mark as opt out" at bounding box center [698, 343] width 1396 height 687
click at [725, 78] on div at bounding box center [698, 343] width 1396 height 687
click at [806, 69] on span at bounding box center [815, 73] width 29 height 17
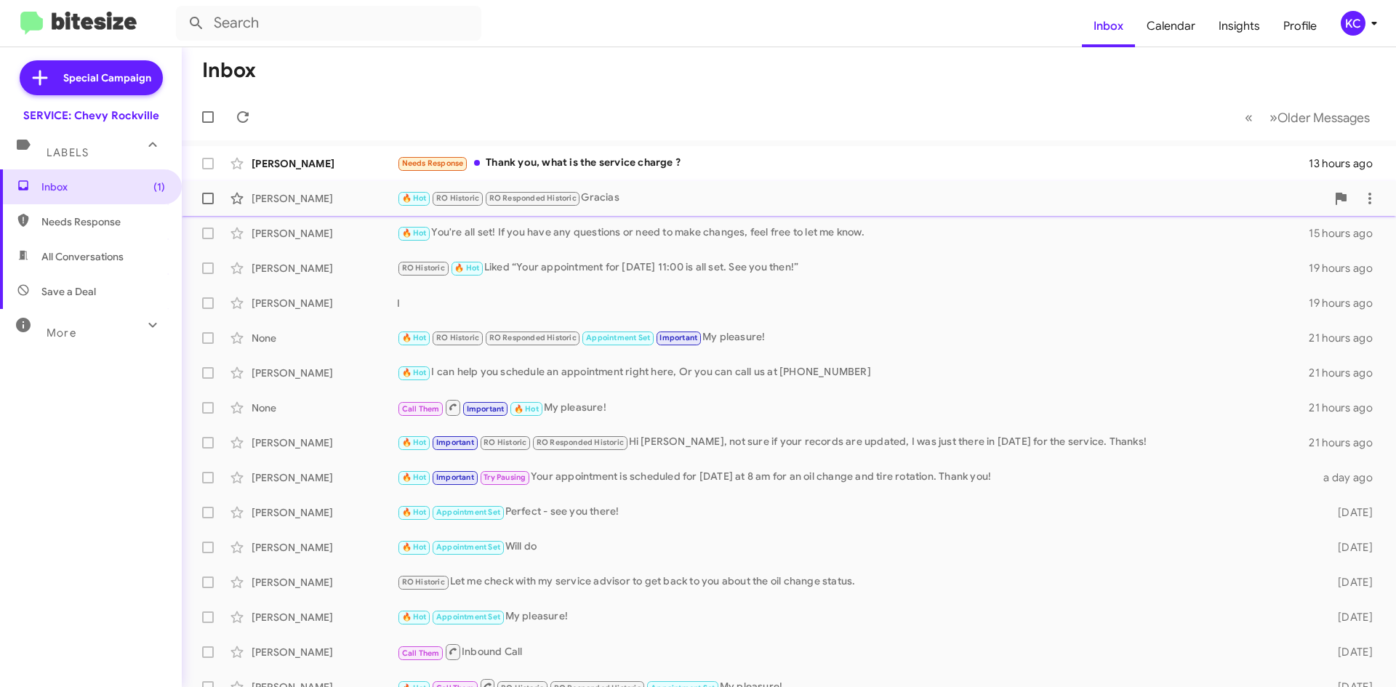
click at [732, 203] on div "🔥 Hot RO Historic RO Responded Historic Gracias" at bounding box center [861, 198] width 929 height 17
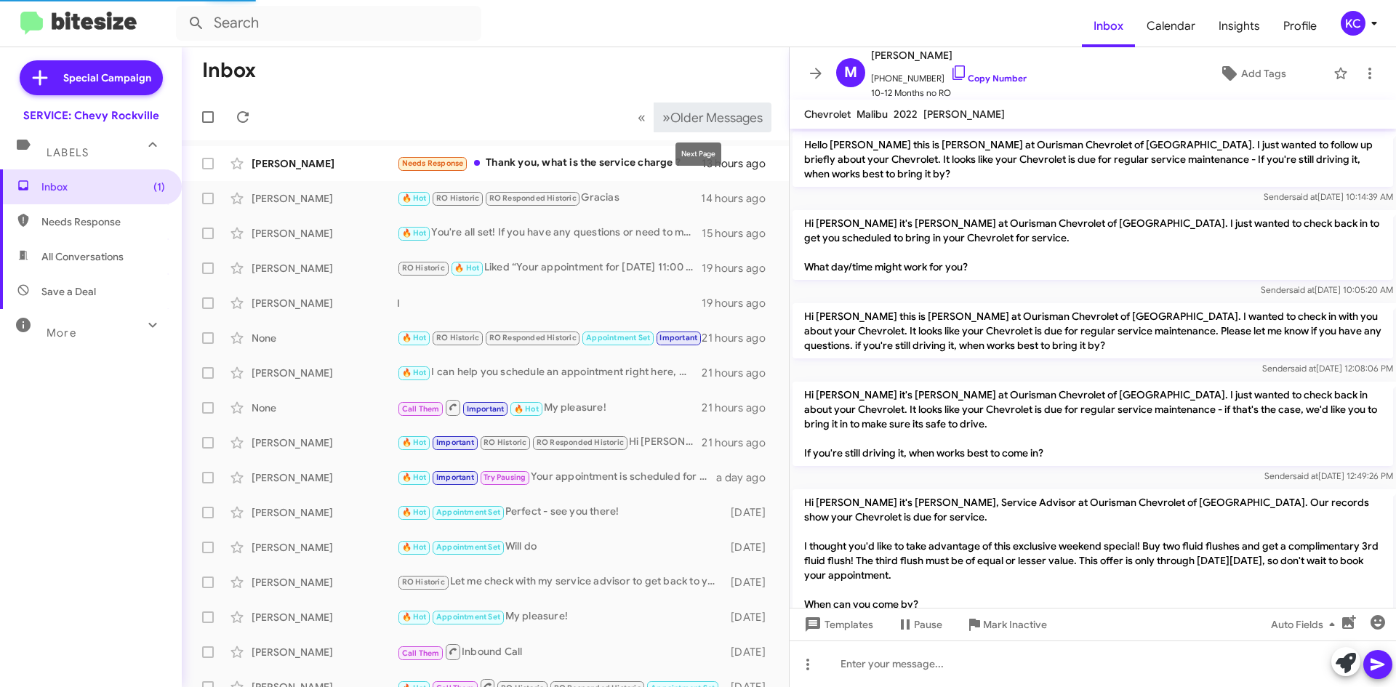
scroll to position [828, 0]
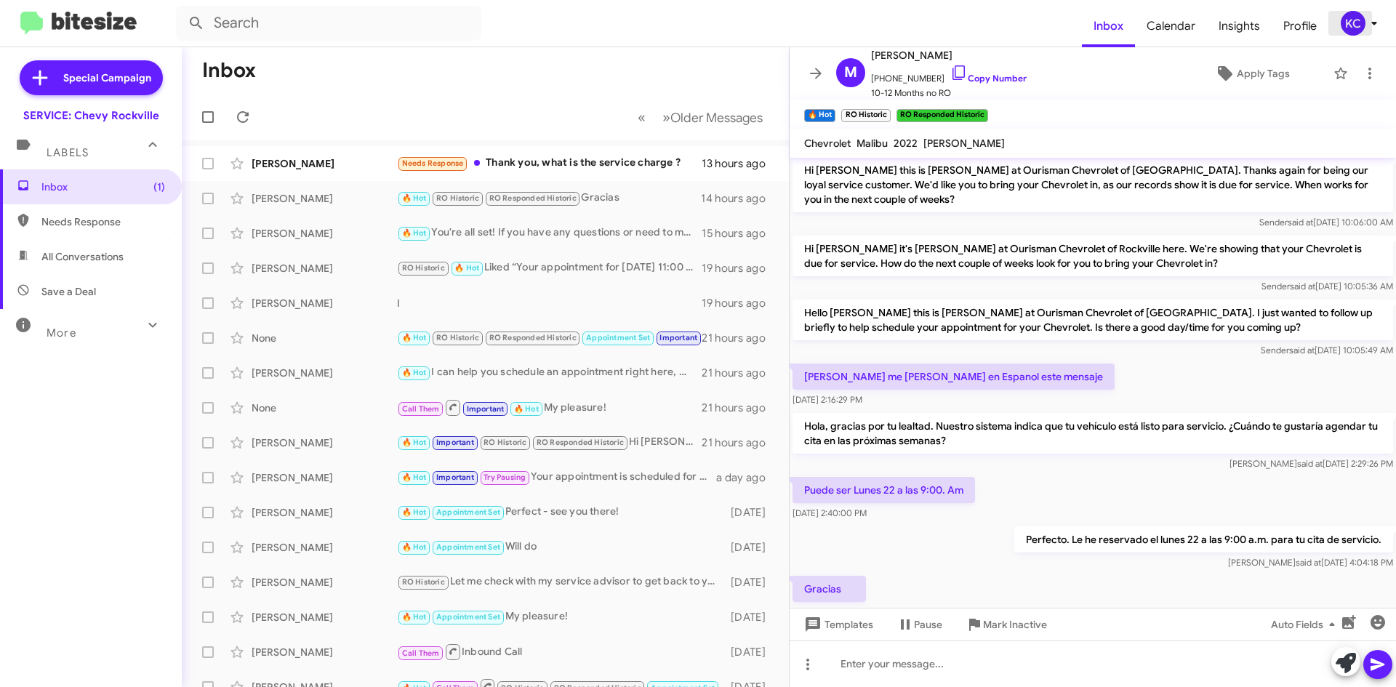
click at [1367, 31] on icon at bounding box center [1374, 23] width 17 height 17
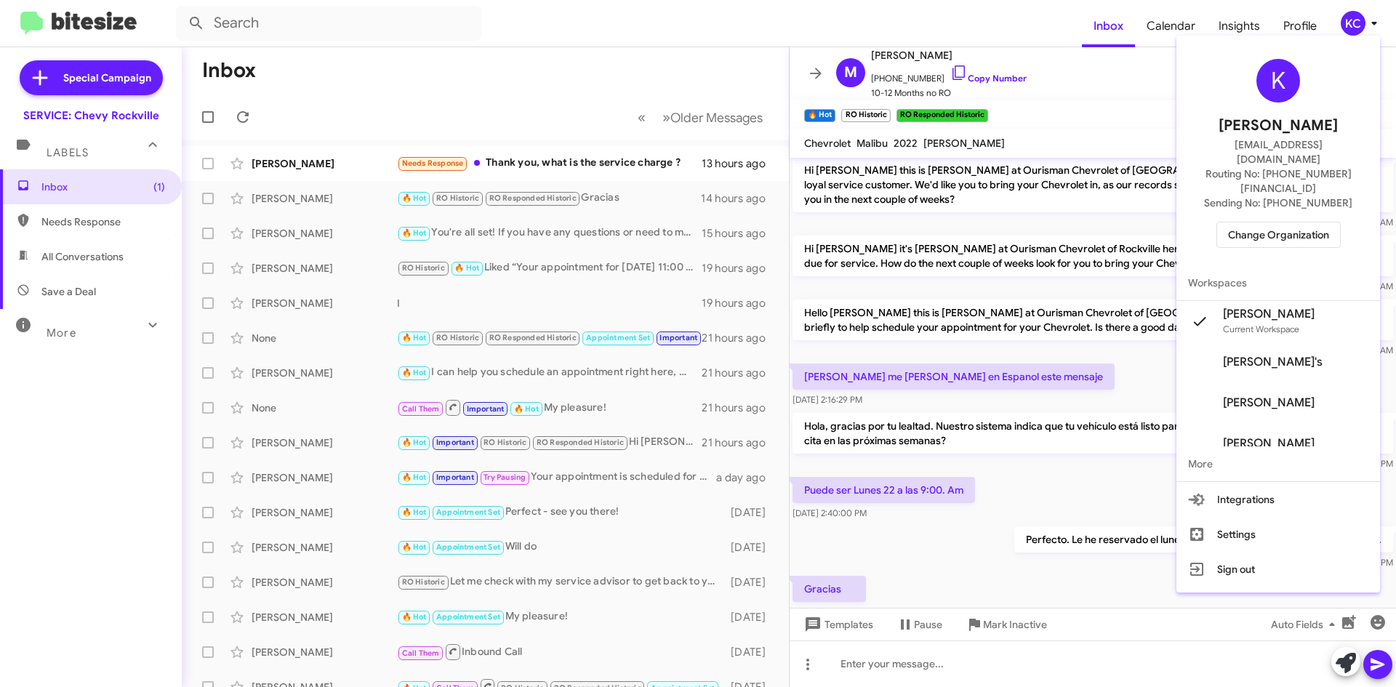
click at [1260, 223] on span "Change Organization" at bounding box center [1278, 235] width 101 height 25
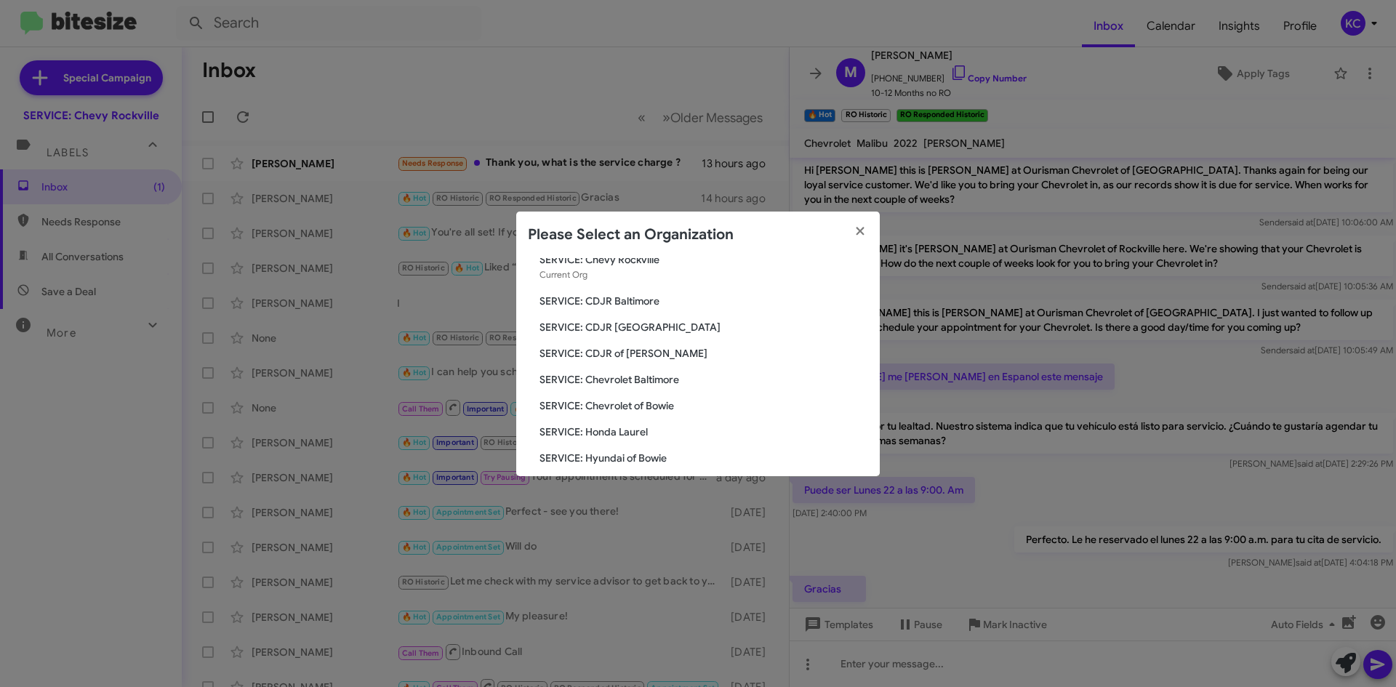
scroll to position [73, 0]
click at [599, 361] on div "Search SERVICE: Chevy Rockville Current Org SERVICE: CDJR Baltimore SERVICE: CD…" at bounding box center [698, 367] width 364 height 218
click at [603, 393] on div "Search SERVICE: Chevy Rockville Current Org SERVICE: CDJR Baltimore SERVICE: CD…" at bounding box center [698, 367] width 364 height 218
click at [603, 382] on span "SERVICE: Chevrolet of Bowie" at bounding box center [704, 379] width 329 height 15
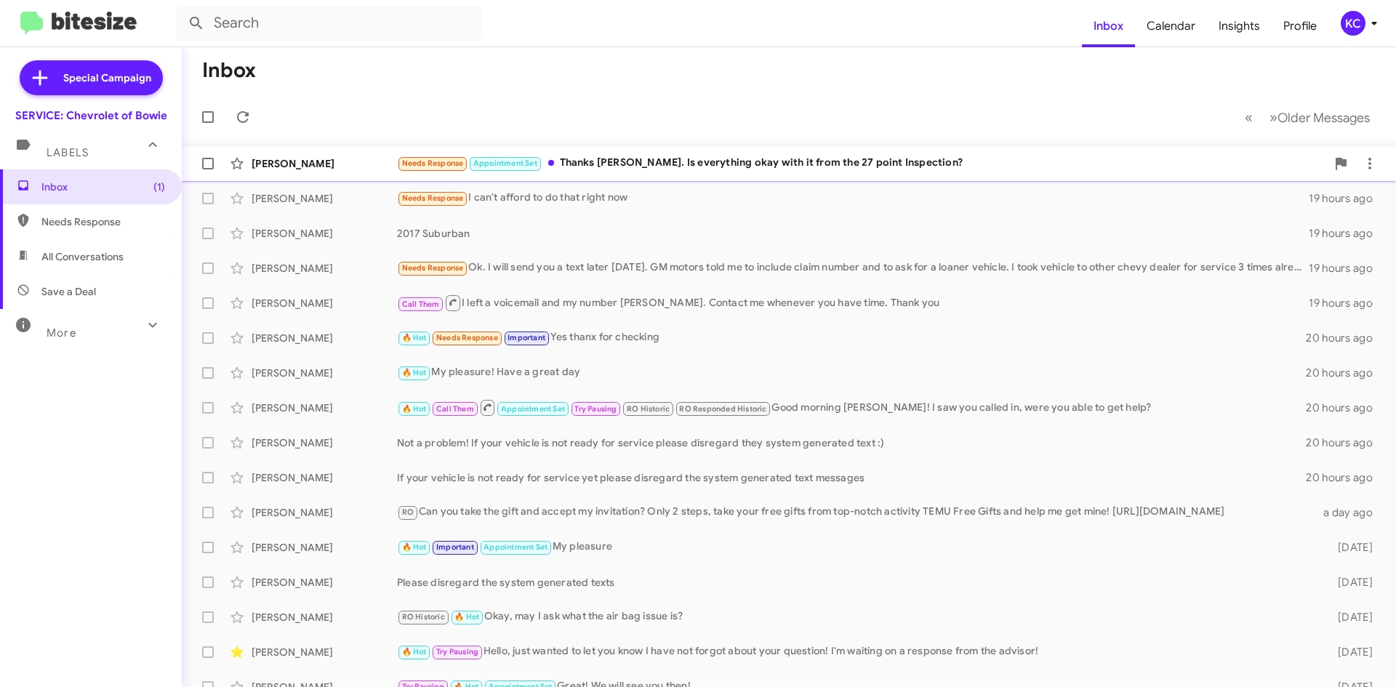
click at [373, 172] on div "Alisa Halliburton Needs Response Appointment Set Thanks Sammy. Is everything ok…" at bounding box center [788, 163] width 1191 height 29
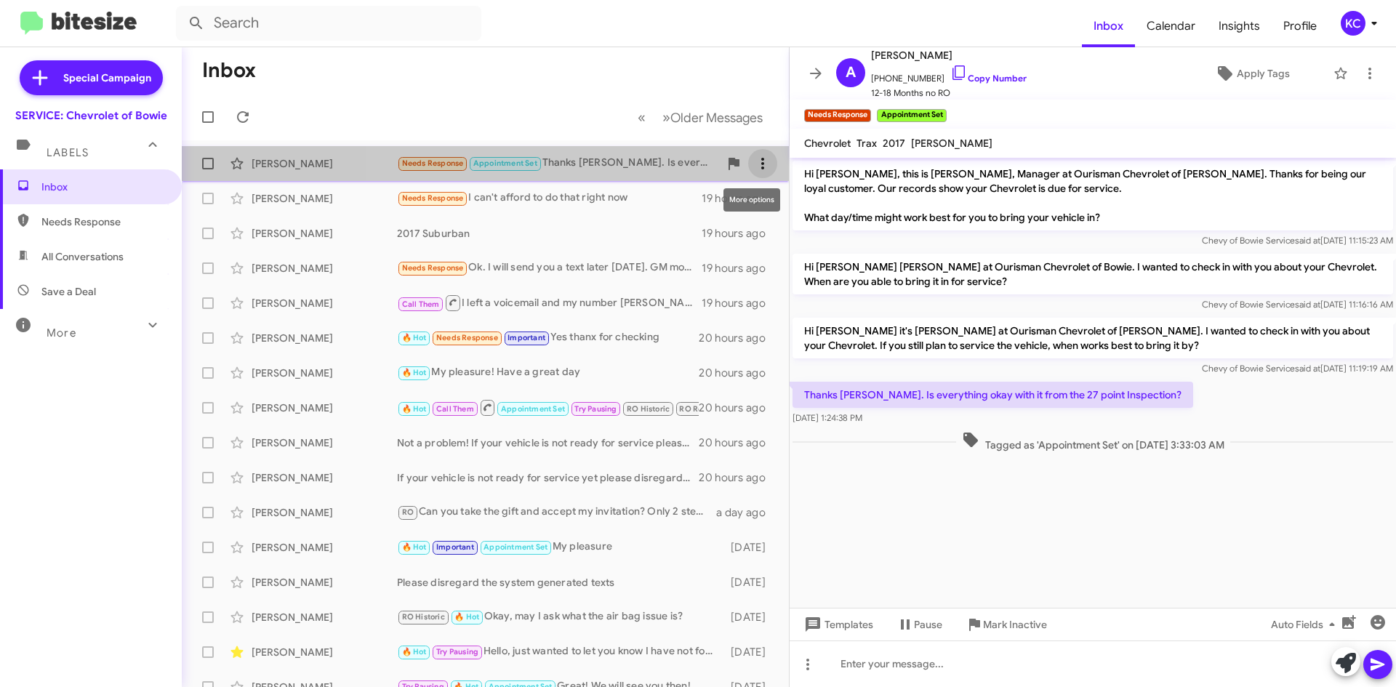
click at [759, 157] on icon at bounding box center [762, 163] width 17 height 17
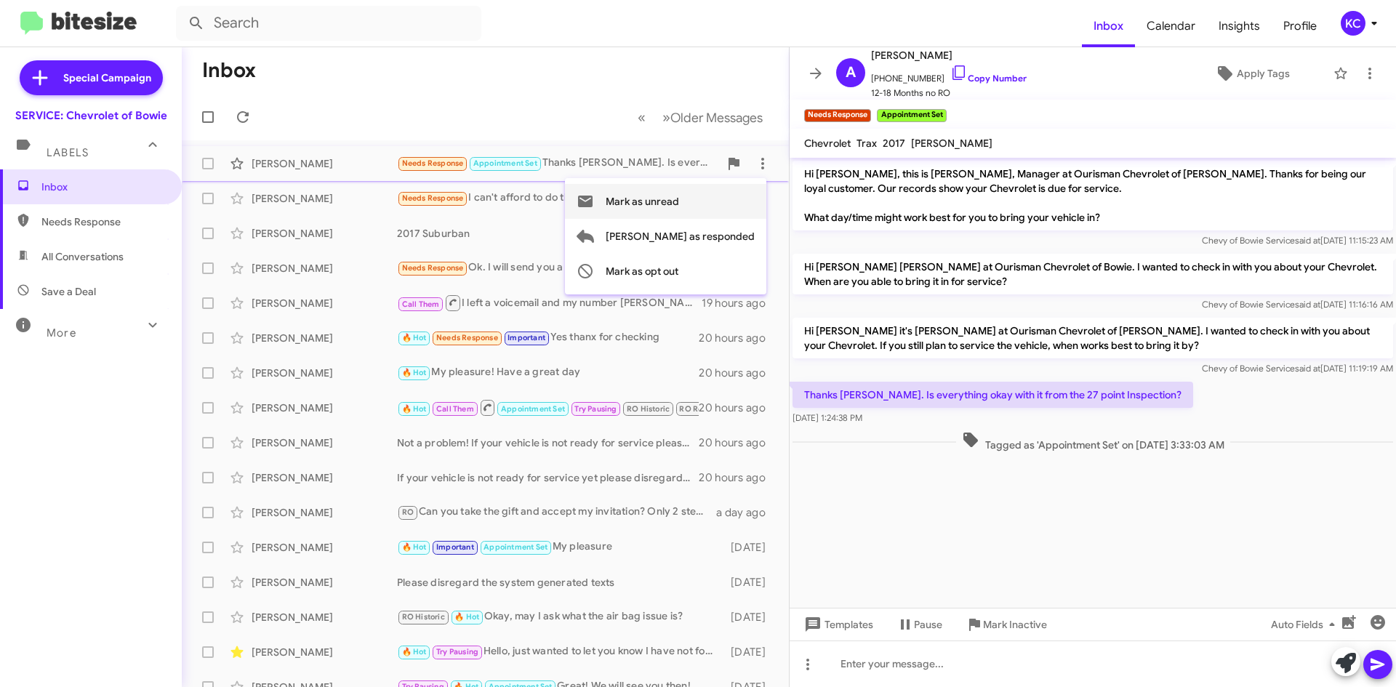
click at [679, 196] on span "Mark as unread" at bounding box center [642, 201] width 73 height 35
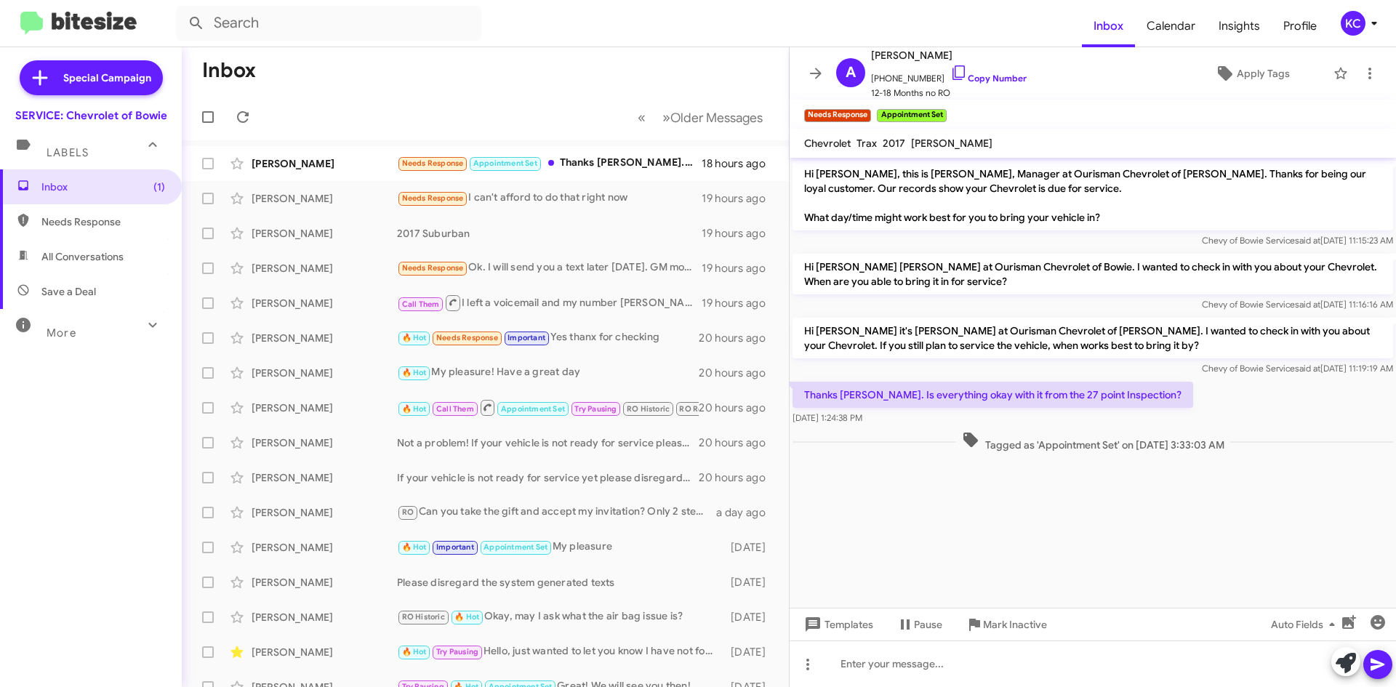
click at [492, 55] on mat-toolbar-row "Inbox" at bounding box center [485, 70] width 607 height 47
click at [1346, 14] on div "KC" at bounding box center [1353, 23] width 25 height 25
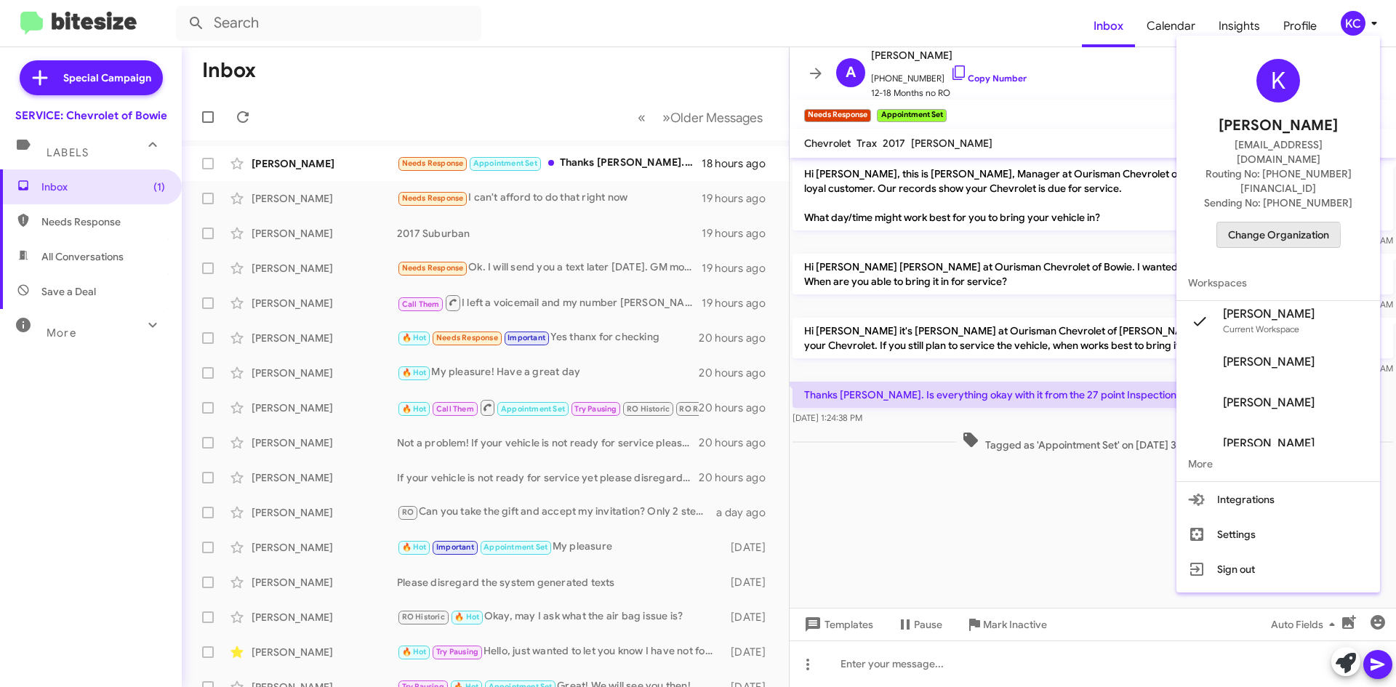
click at [1270, 223] on span "Change Organization" at bounding box center [1278, 235] width 101 height 25
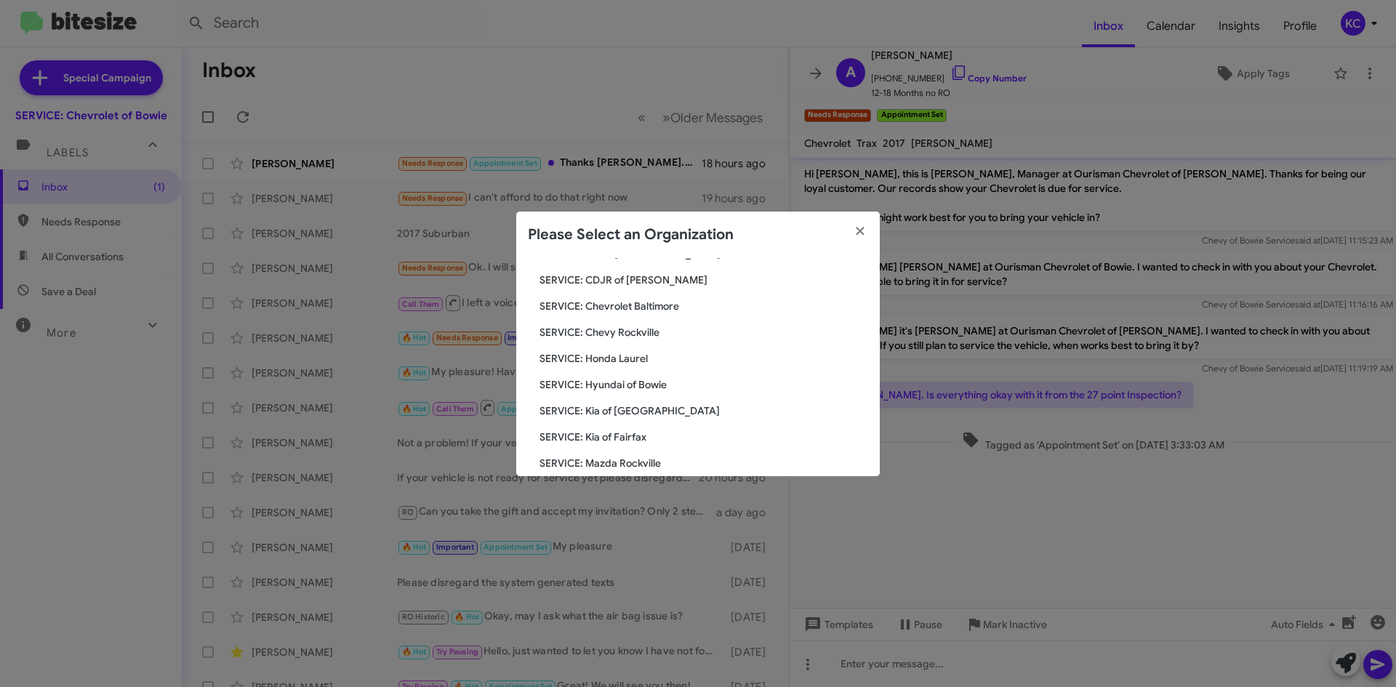
scroll to position [145, 0]
click at [611, 330] on span "SERVICE: Honda Laurel" at bounding box center [704, 333] width 329 height 15
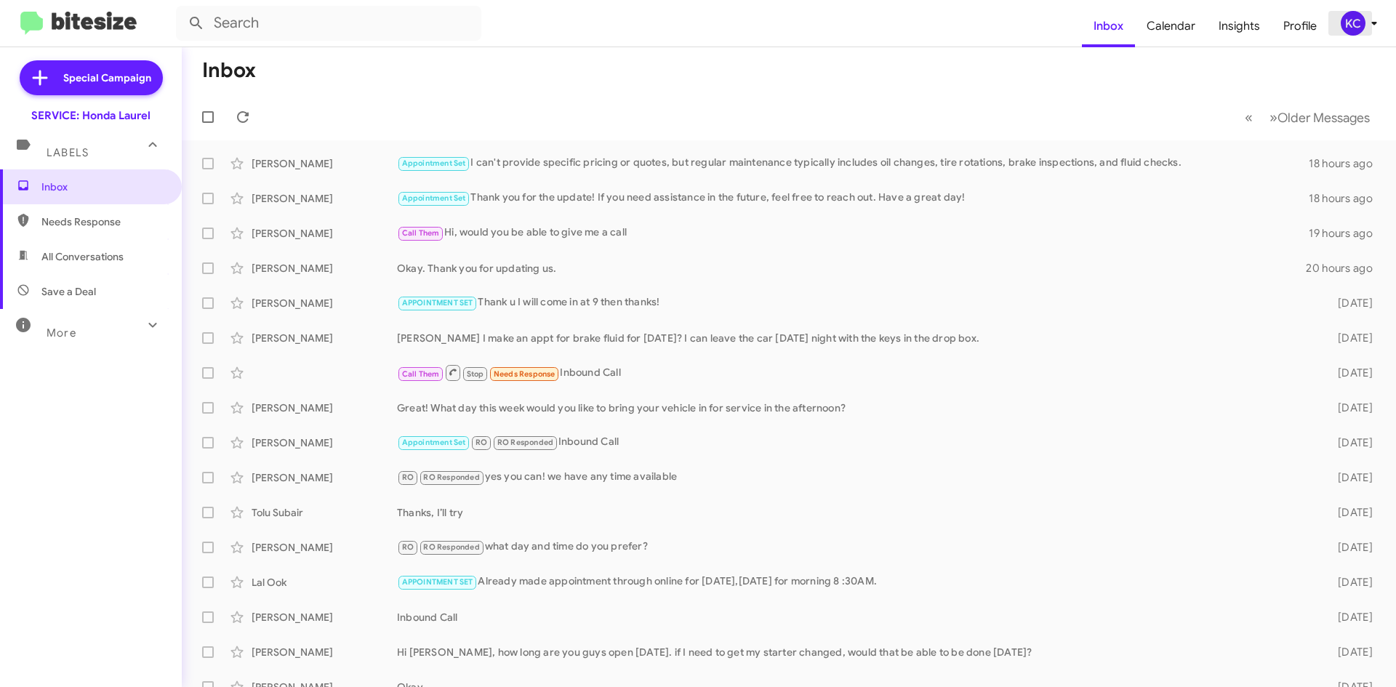
click at [1354, 12] on div "KC" at bounding box center [1353, 23] width 25 height 25
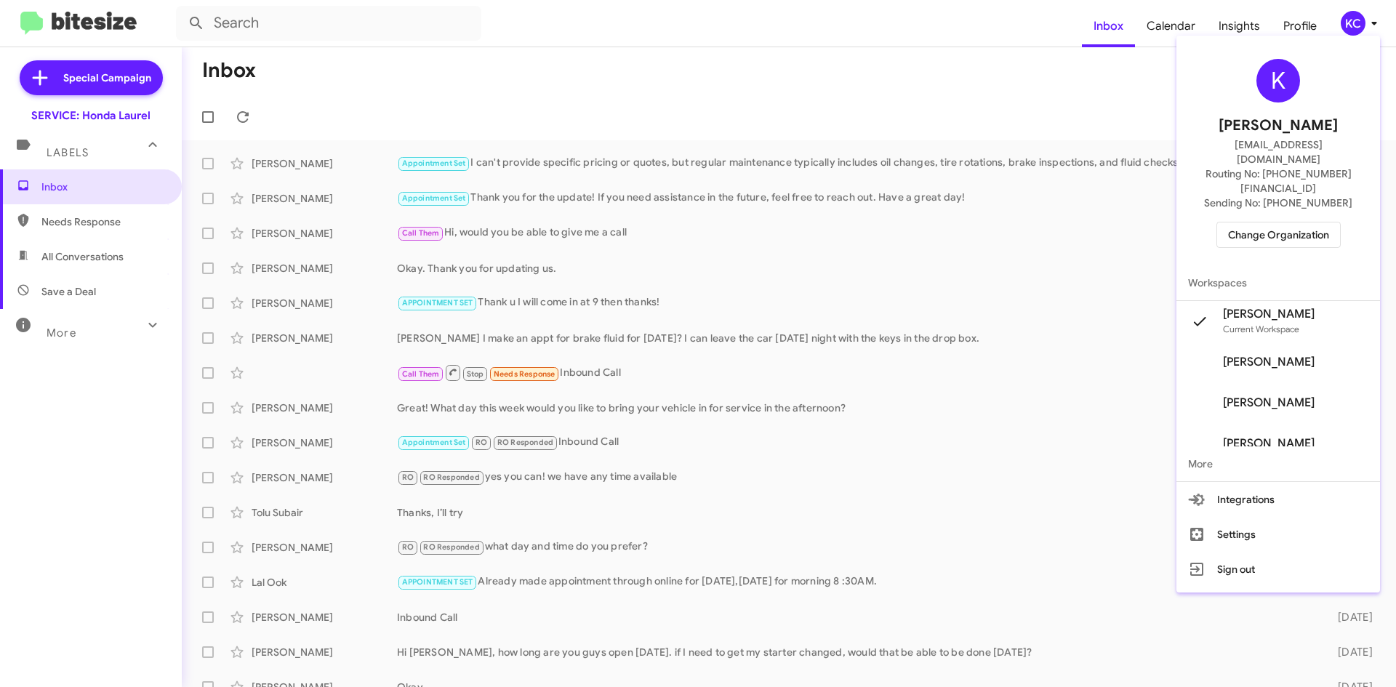
click at [1280, 223] on span "Change Organization" at bounding box center [1278, 235] width 101 height 25
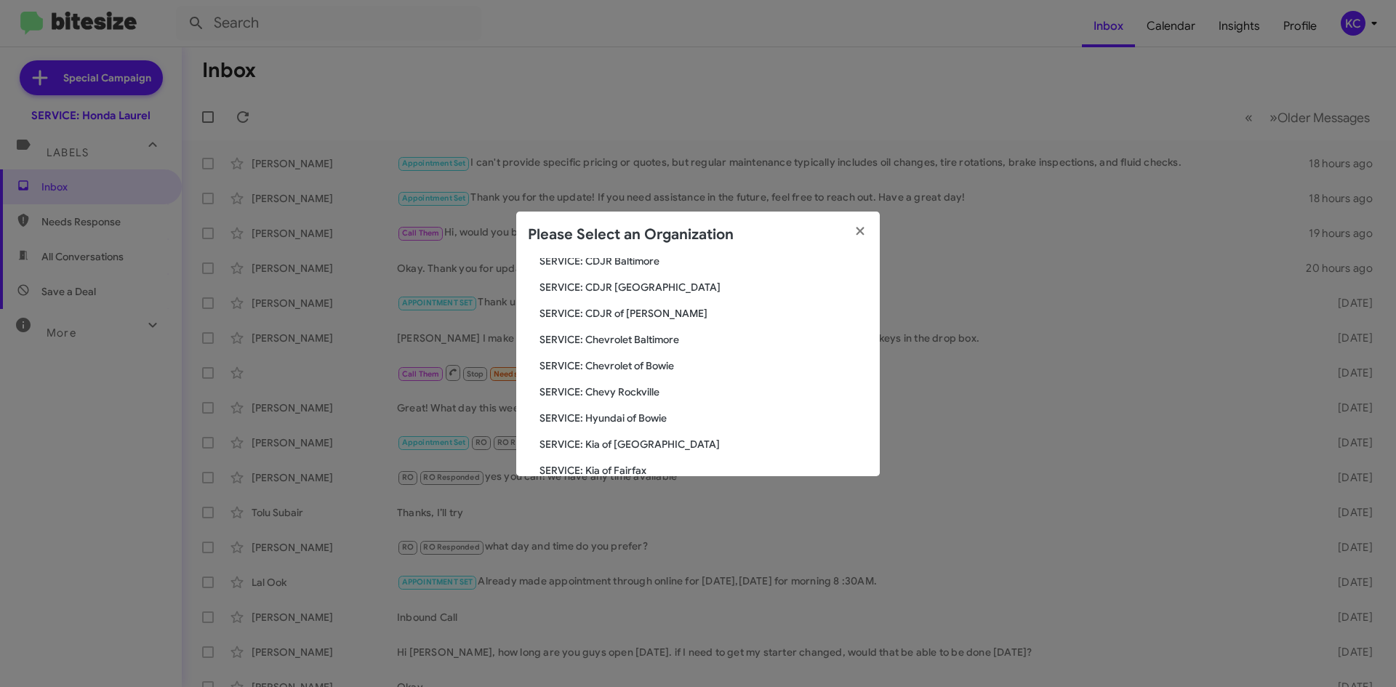
scroll to position [73, 0]
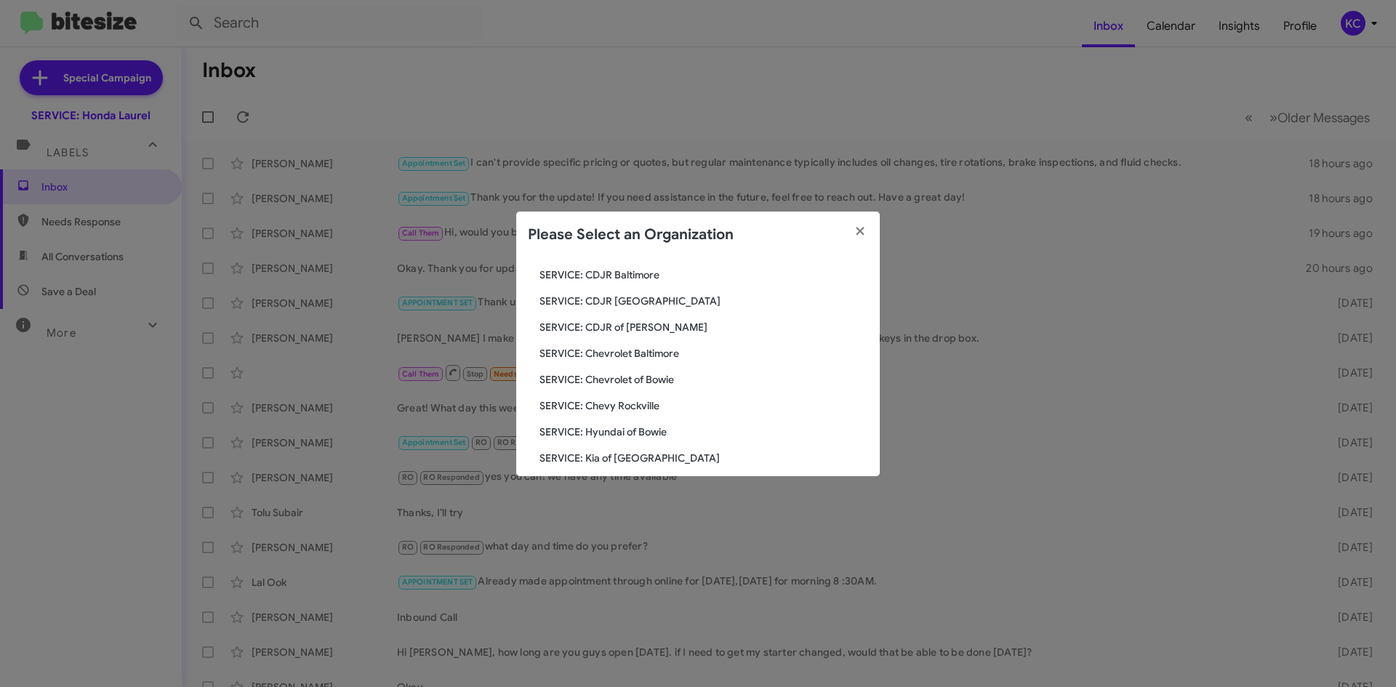
click at [597, 428] on span "SERVICE: Hyundai of Bowie" at bounding box center [704, 432] width 329 height 15
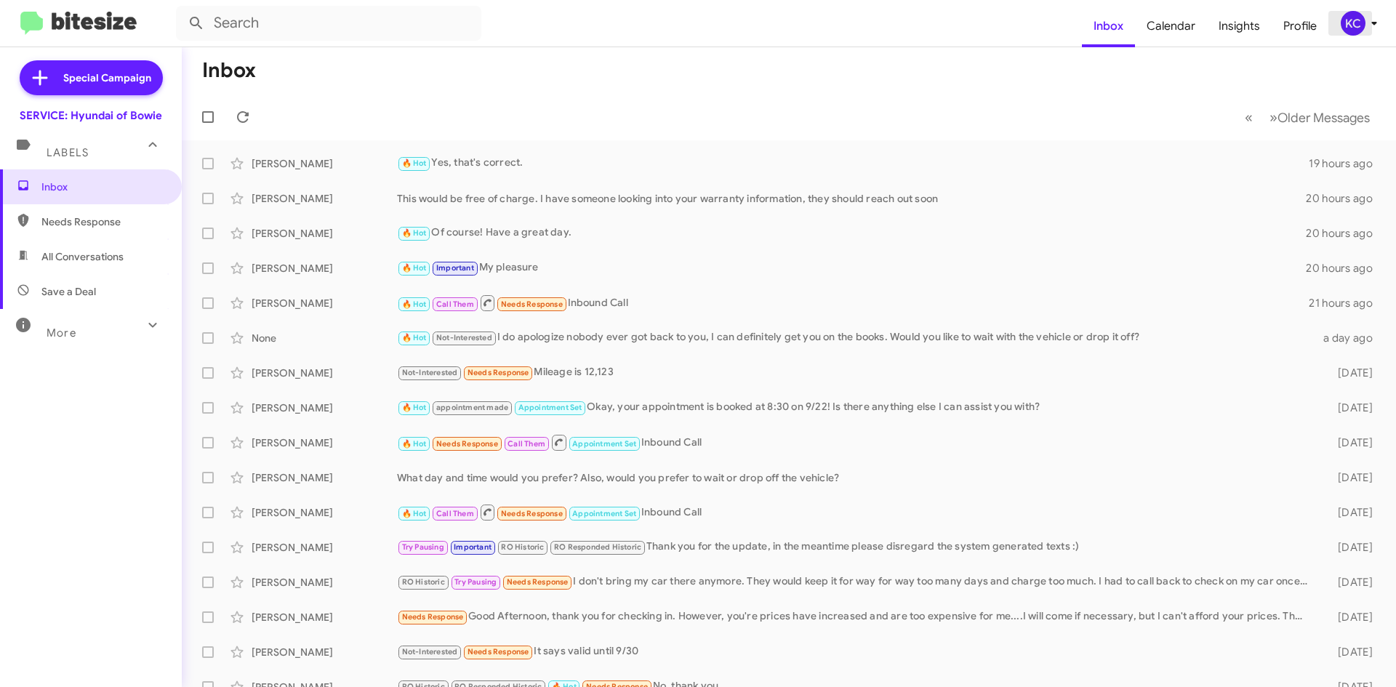
click at [1361, 16] on div "KC" at bounding box center [1353, 23] width 25 height 25
click at [1339, 21] on button "KC" at bounding box center [1355, 23] width 52 height 25
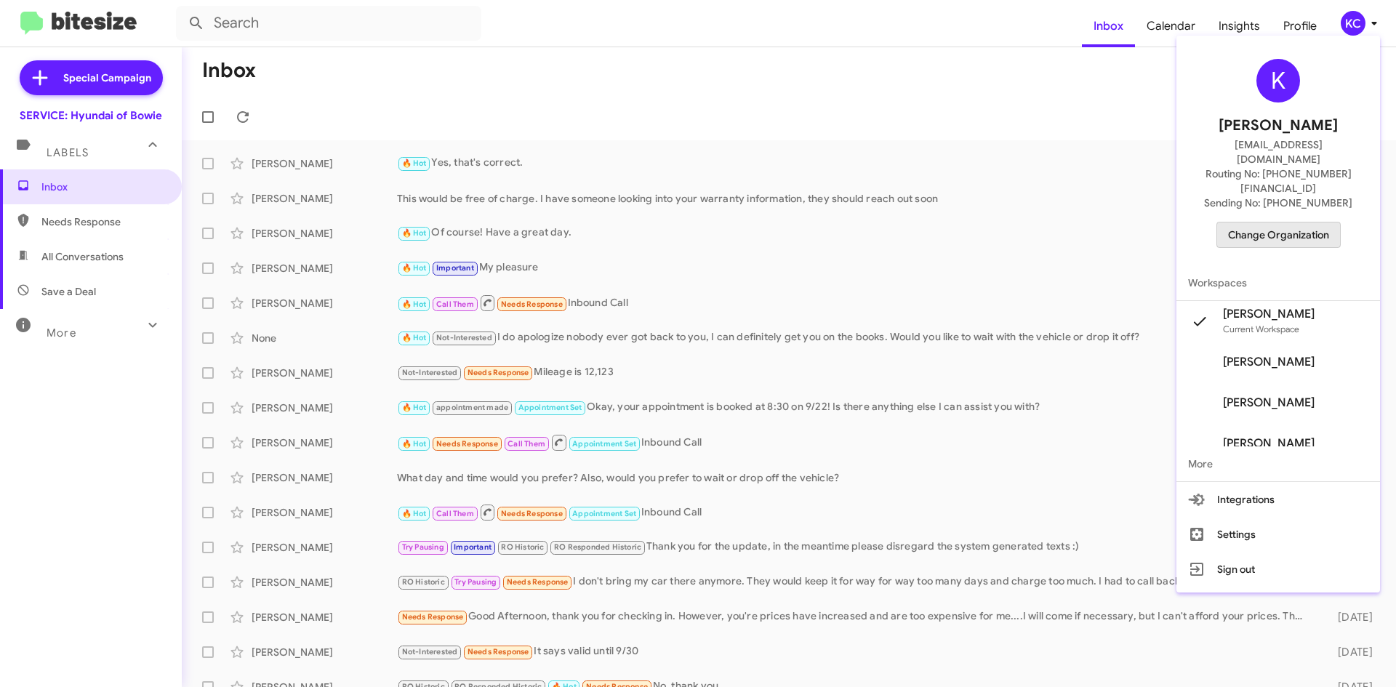
click at [1305, 223] on span "Change Organization" at bounding box center [1278, 235] width 101 height 25
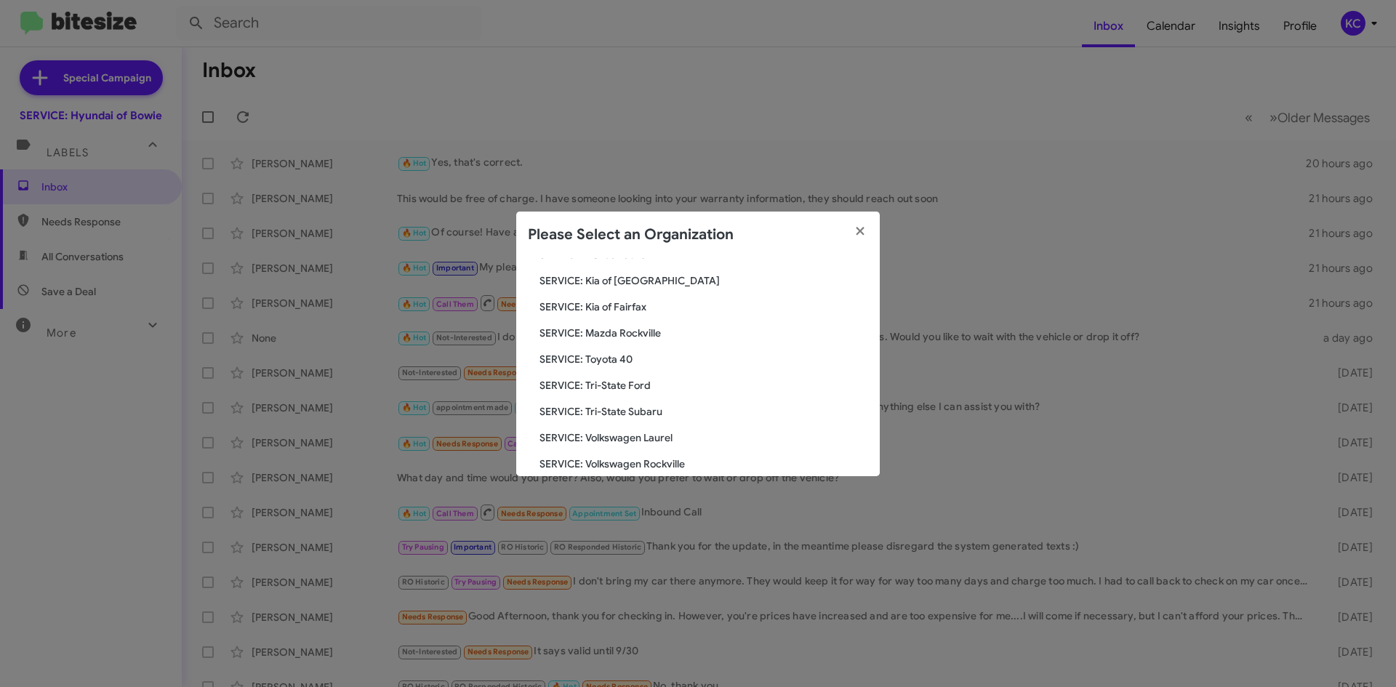
scroll to position [268, 0]
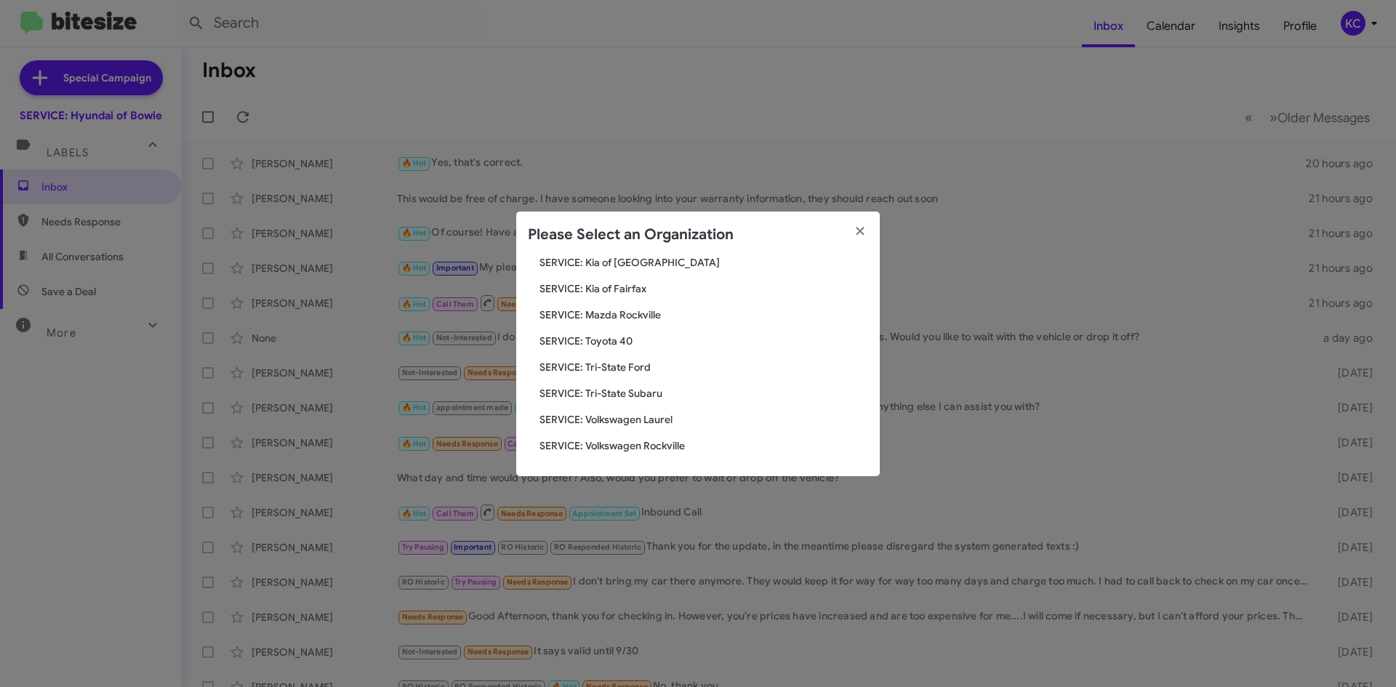
click at [622, 386] on span "SERVICE: Tri-State Subaru" at bounding box center [704, 393] width 329 height 15
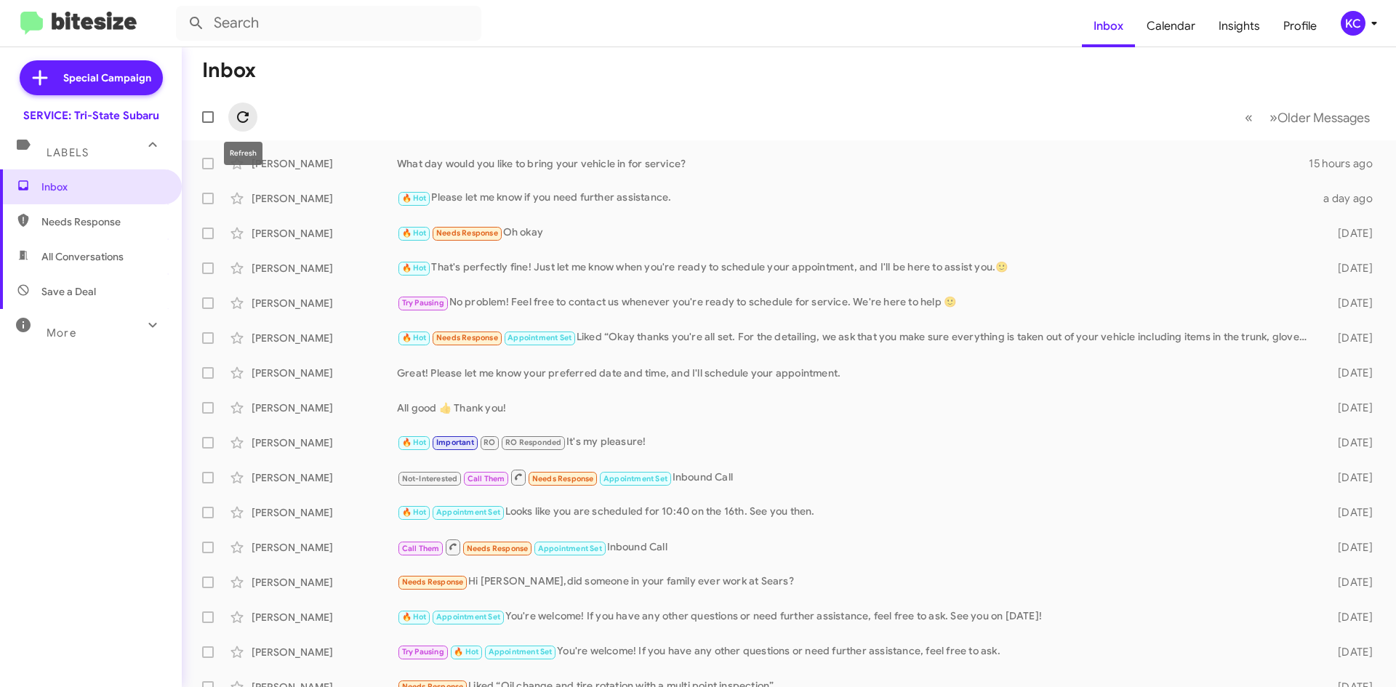
click at [246, 124] on icon at bounding box center [242, 116] width 17 height 17
click at [1347, 13] on div "KC" at bounding box center [1353, 23] width 25 height 25
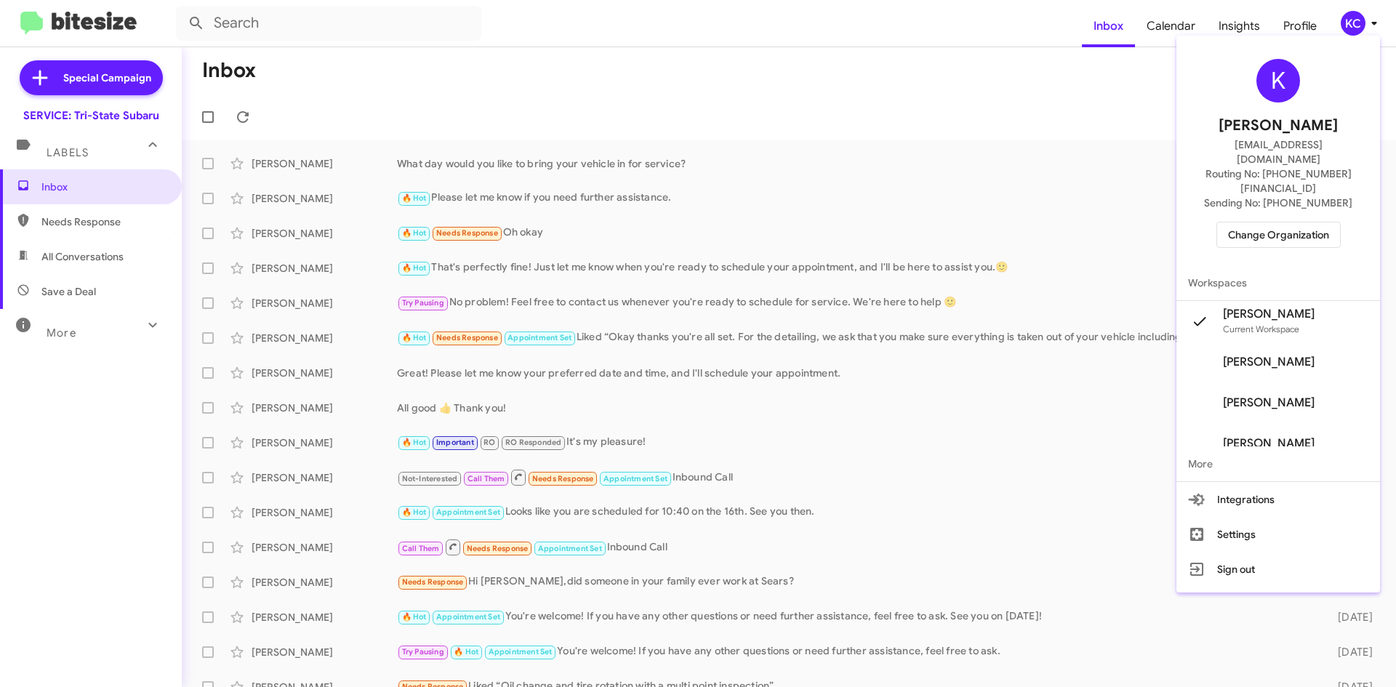
click at [1307, 223] on span "Change Organization" at bounding box center [1278, 235] width 101 height 25
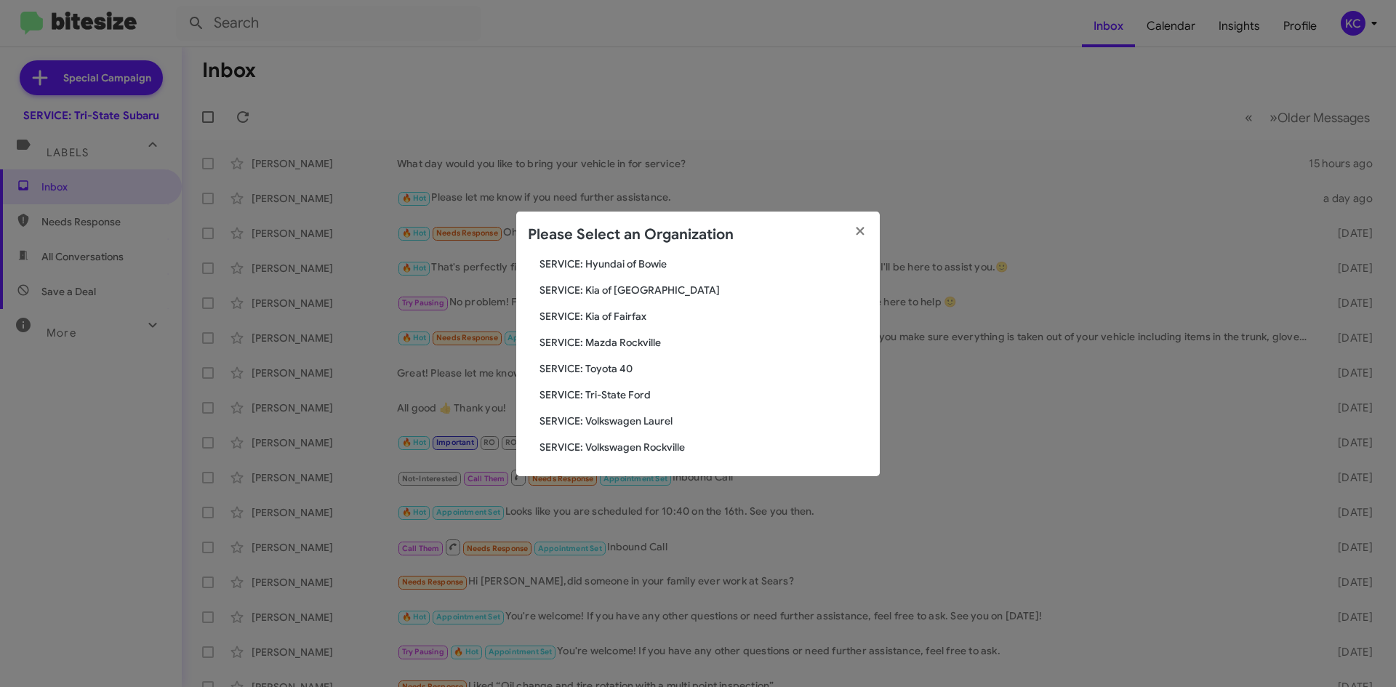
scroll to position [268, 0]
click at [645, 314] on span "SERVICE: Kia of Fairfax" at bounding box center [704, 315] width 329 height 15
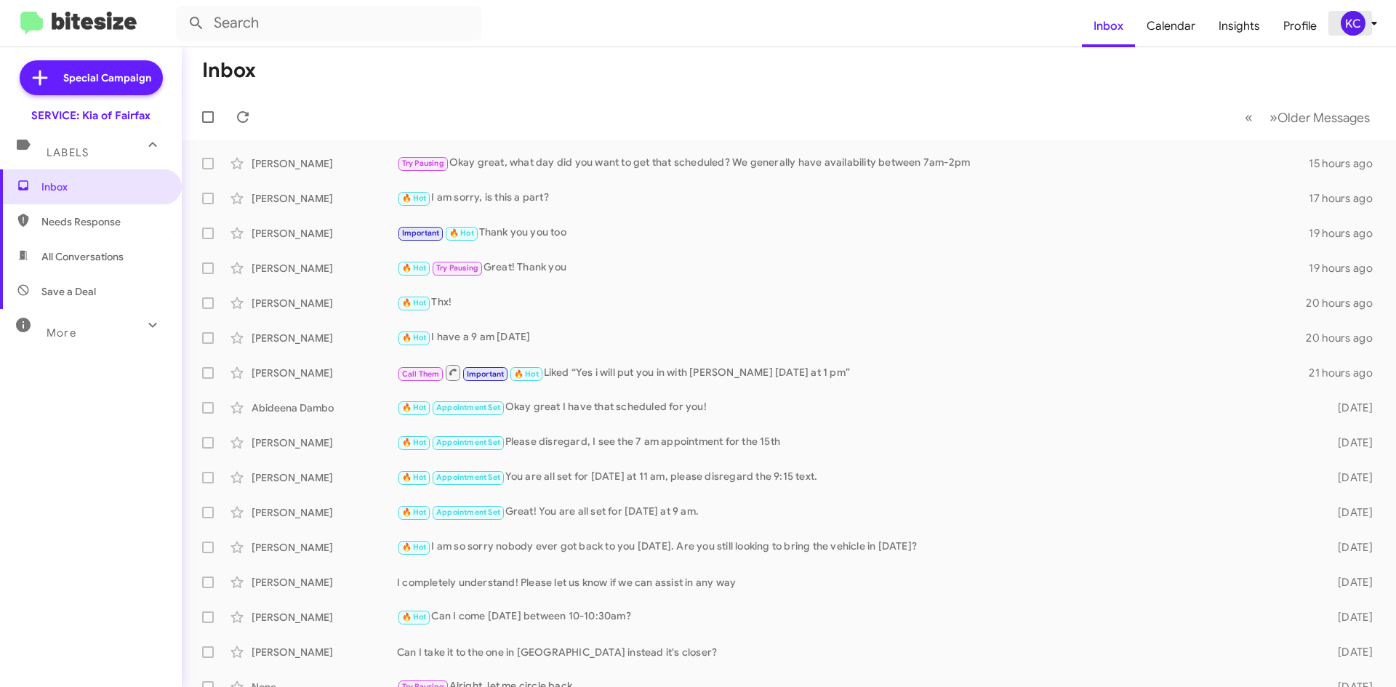
click at [1367, 15] on icon at bounding box center [1374, 23] width 17 height 17
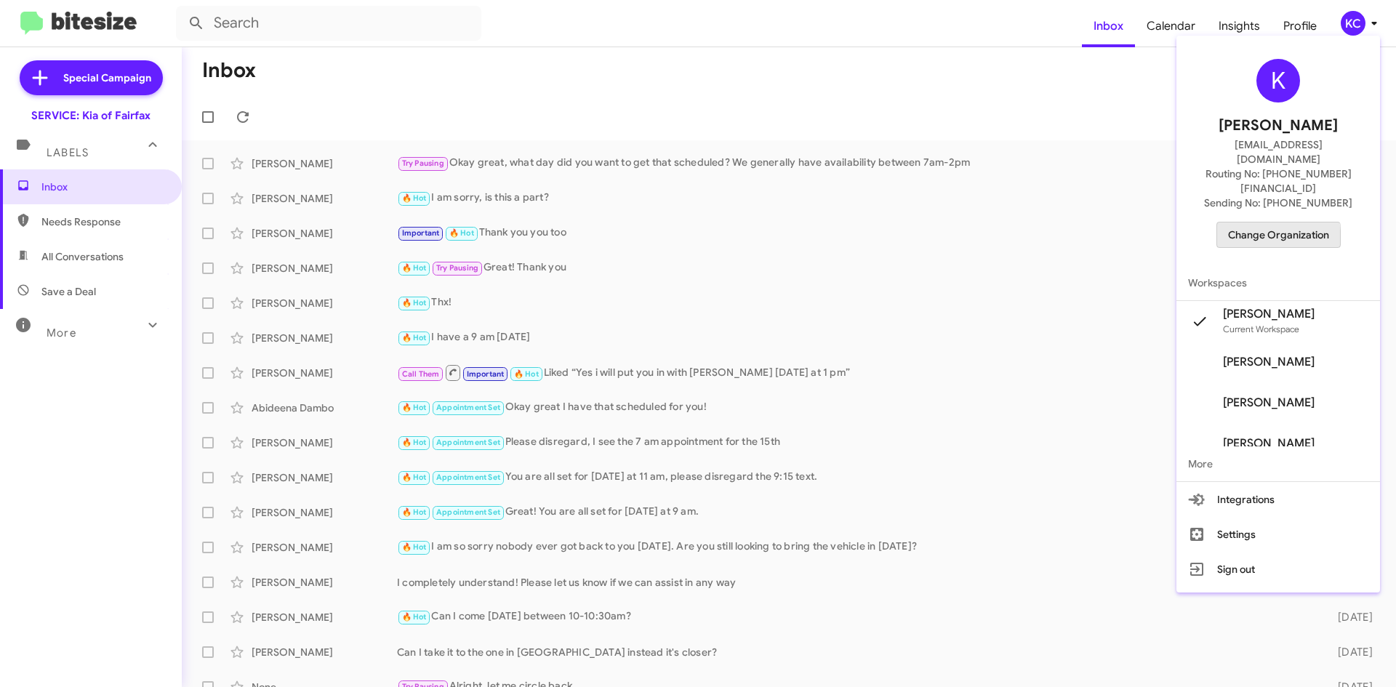
click at [1258, 223] on span "Change Organization" at bounding box center [1278, 235] width 101 height 25
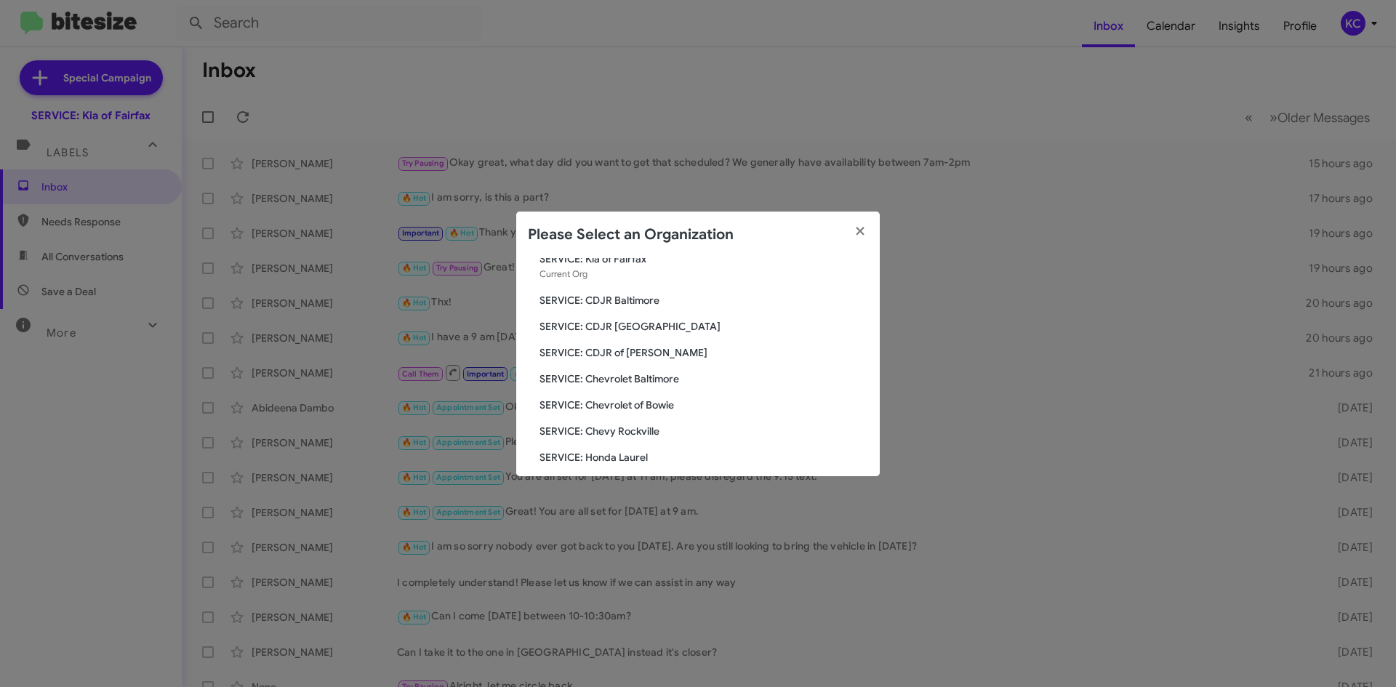
scroll to position [73, 0]
click at [640, 403] on span "SERVICE: Chevy Rockville" at bounding box center [704, 405] width 329 height 15
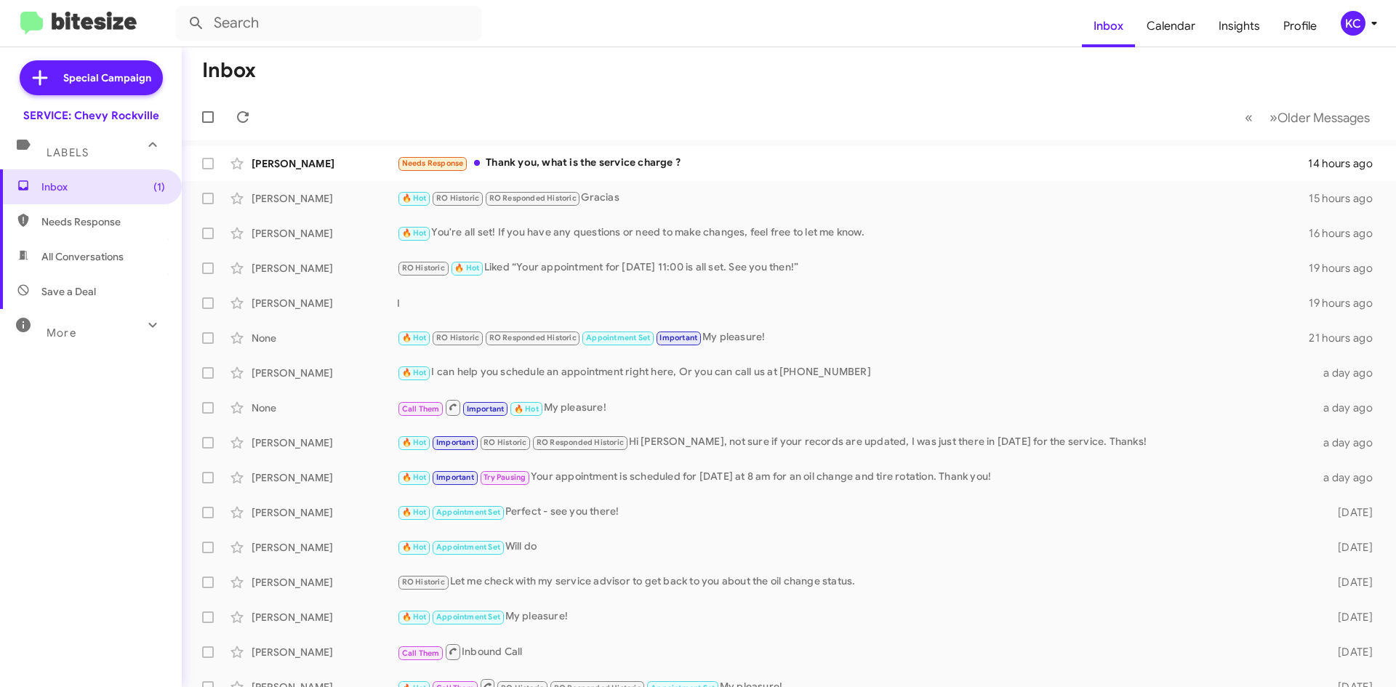
click at [1340, 17] on span "KC" at bounding box center [1362, 23] width 44 height 25
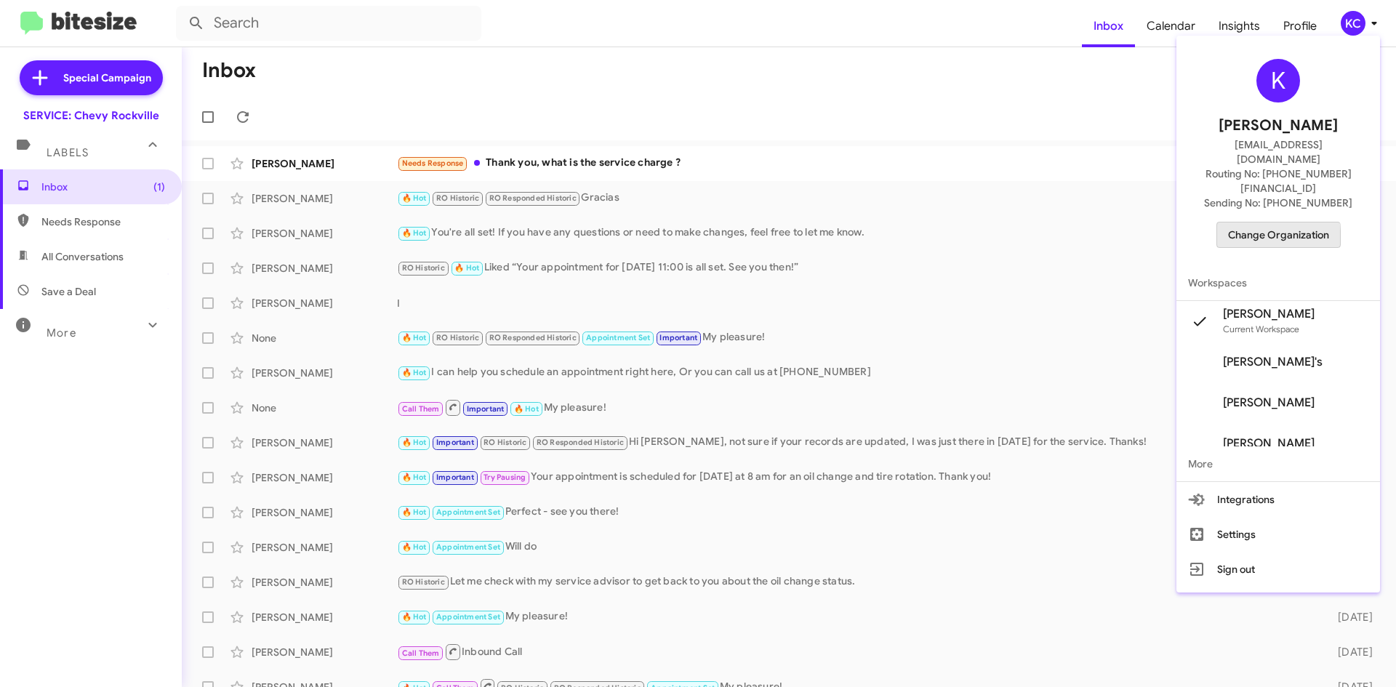
click at [1233, 223] on span "Change Organization" at bounding box center [1278, 235] width 101 height 25
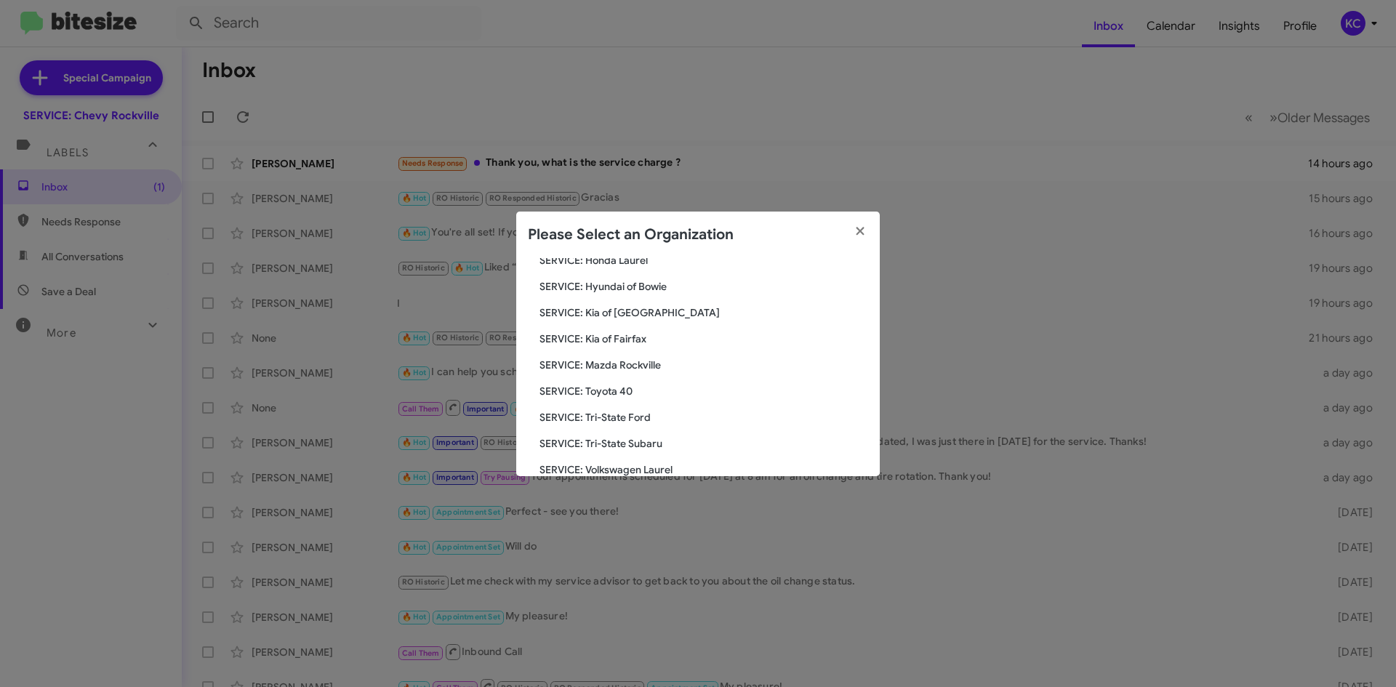
scroll to position [268, 0]
click at [659, 368] on span "SERVICE: Tri-State Ford" at bounding box center [704, 367] width 329 height 15
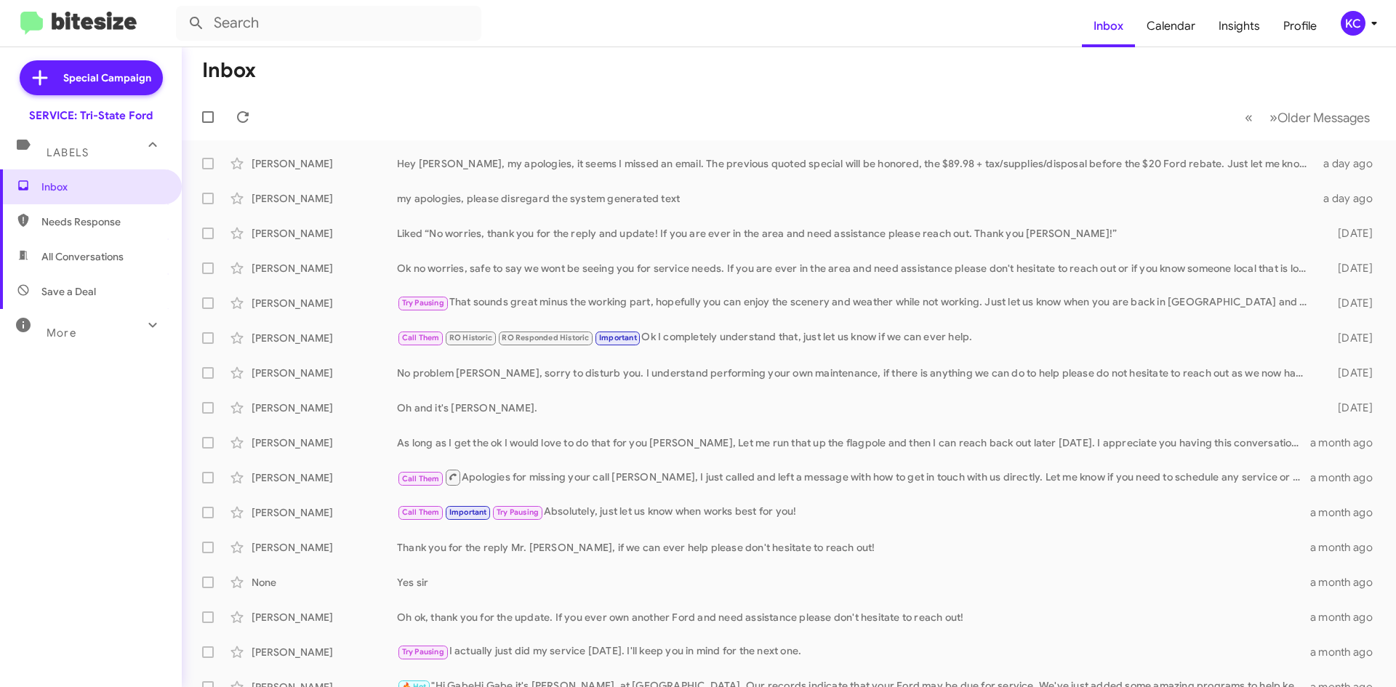
click at [1335, 15] on button "KC" at bounding box center [1355, 23] width 52 height 25
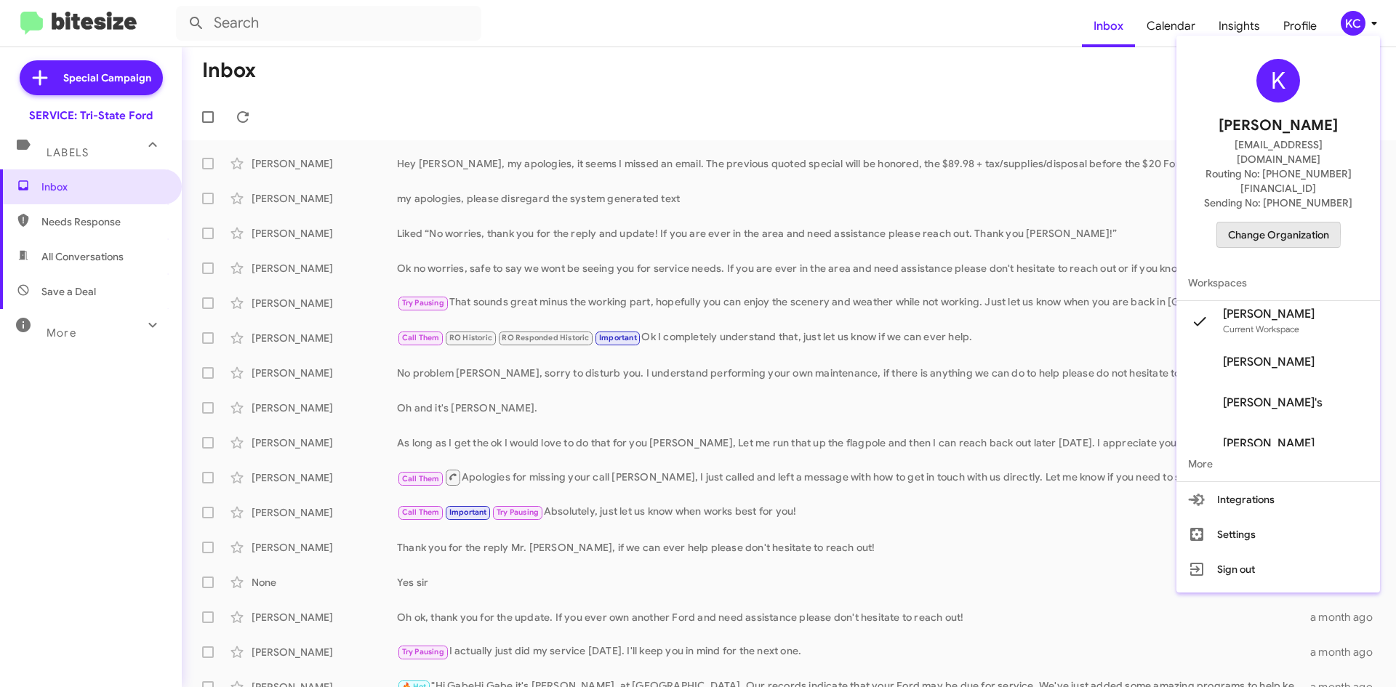
click at [1252, 223] on span "Change Organization" at bounding box center [1278, 235] width 101 height 25
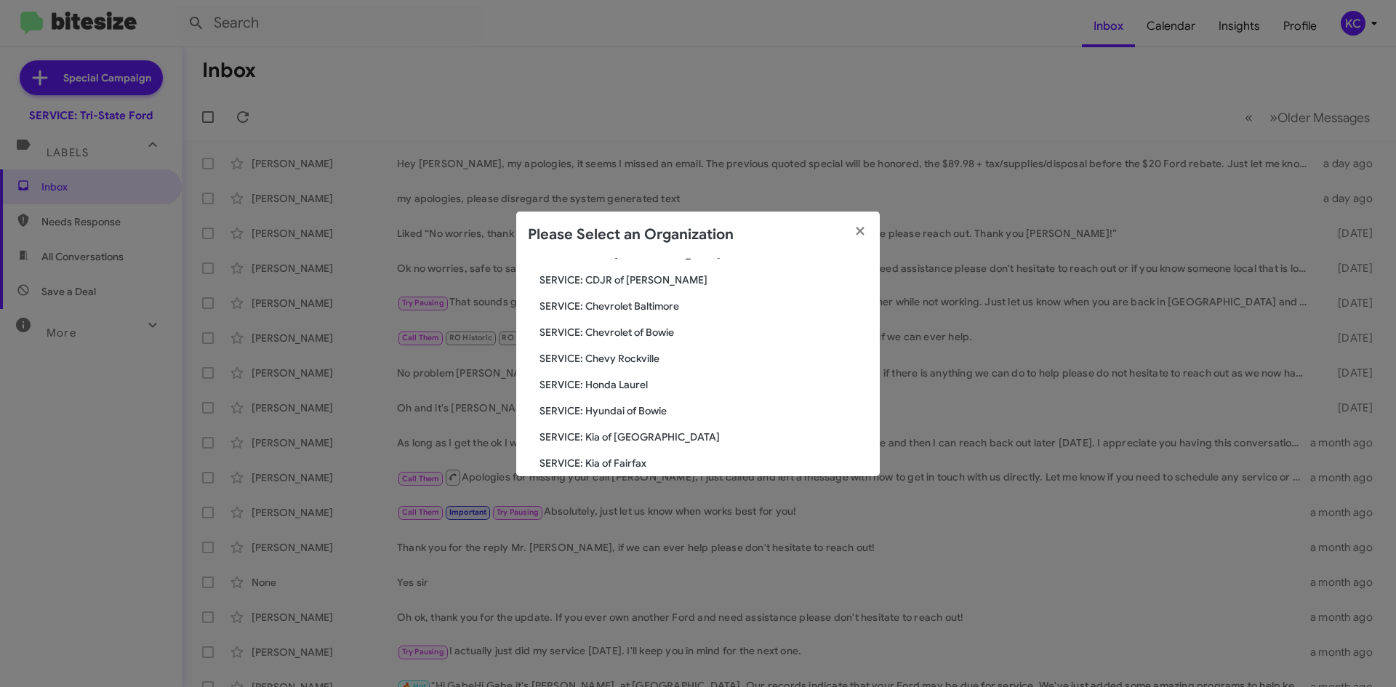
scroll to position [145, 0]
click at [612, 382] on span "SERVICE: Hyundai of Bowie" at bounding box center [704, 385] width 329 height 15
